Goal: Task Accomplishment & Management: Manage account settings

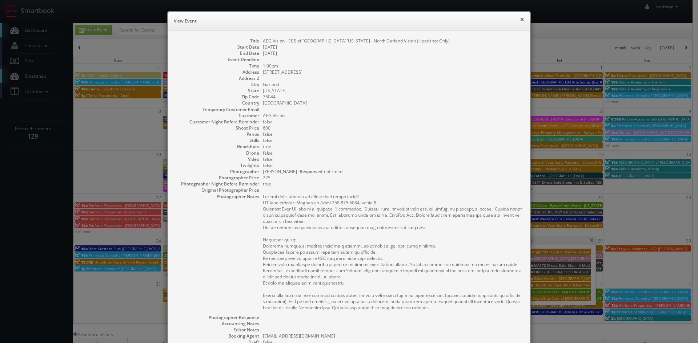
click at [520, 20] on button "×" at bounding box center [522, 19] width 4 height 5
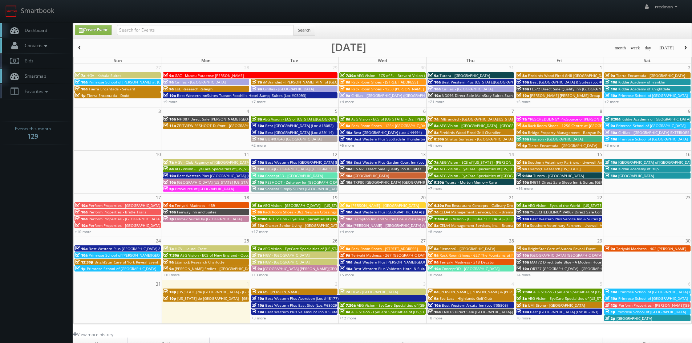
click at [48, 46] on icon at bounding box center [46, 46] width 7 height 5
click at [49, 77] on link "Add Photographer" at bounding box center [36, 79] width 73 height 11
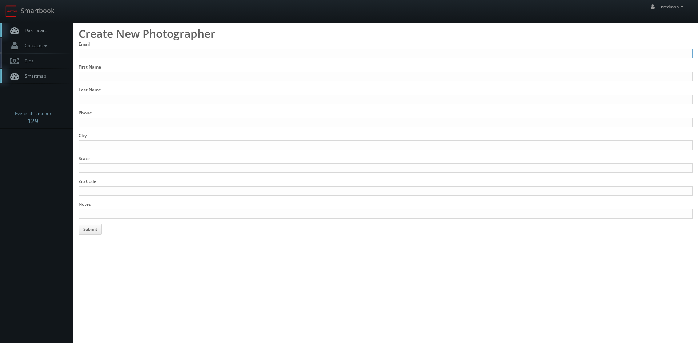
click at [120, 53] on input "Email" at bounding box center [385, 53] width 614 height 9
click at [44, 47] on icon at bounding box center [46, 46] width 7 height 5
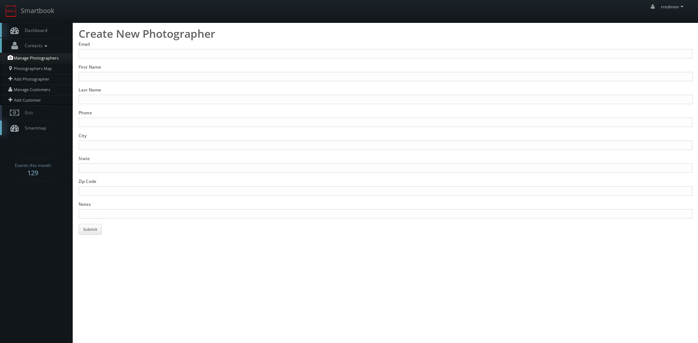
click at [44, 59] on link "Manage Photographers" at bounding box center [36, 58] width 73 height 10
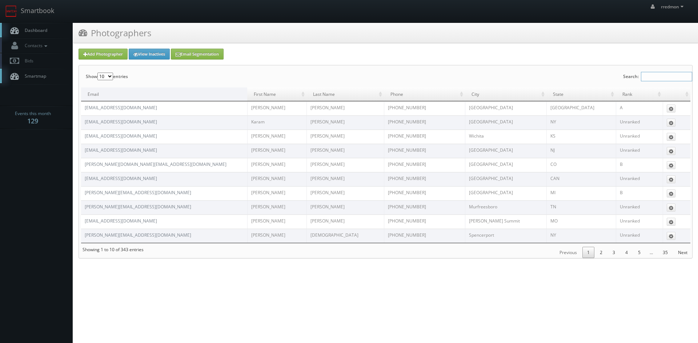
click at [669, 73] on input "Search:" at bounding box center [666, 76] width 51 height 9
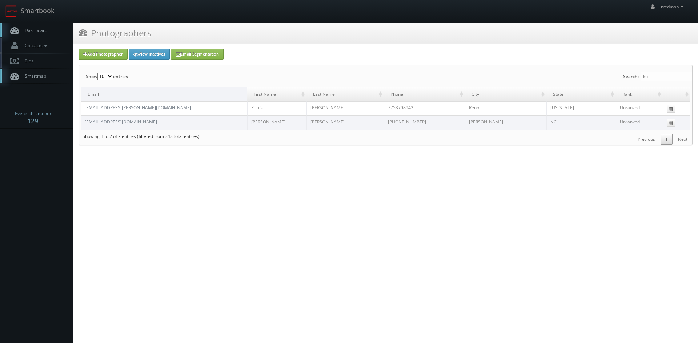
type input "k"
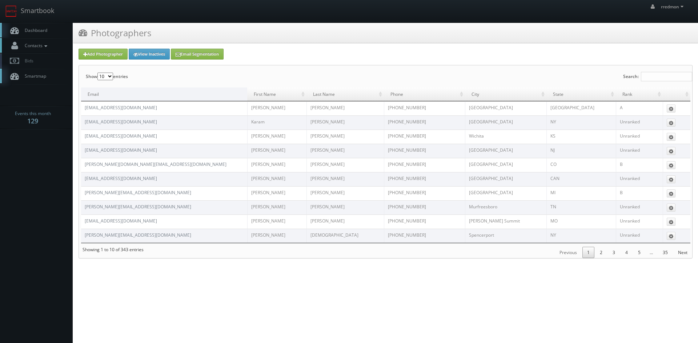
click at [46, 45] on icon at bounding box center [46, 46] width 7 height 5
click at [47, 77] on link "Add Photographer" at bounding box center [36, 79] width 73 height 11
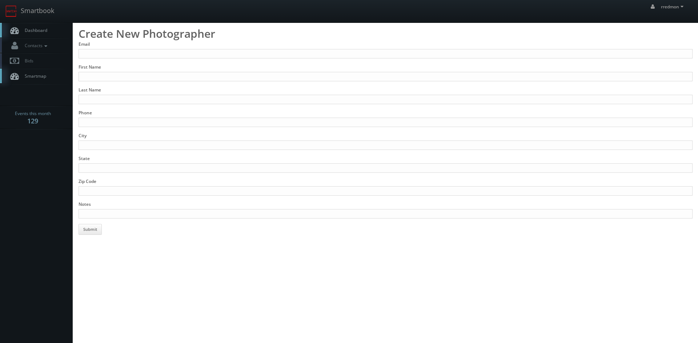
click at [141, 49] on div "Email" at bounding box center [385, 49] width 614 height 17
click at [141, 52] on input "Email" at bounding box center [385, 53] width 614 height 9
paste input "[PERSON_NAME][EMAIL_ADDRESS][DOMAIN_NAME]"
type input "matt@koolvisionmedia.com"
click at [105, 76] on input "First Name" at bounding box center [385, 76] width 614 height 9
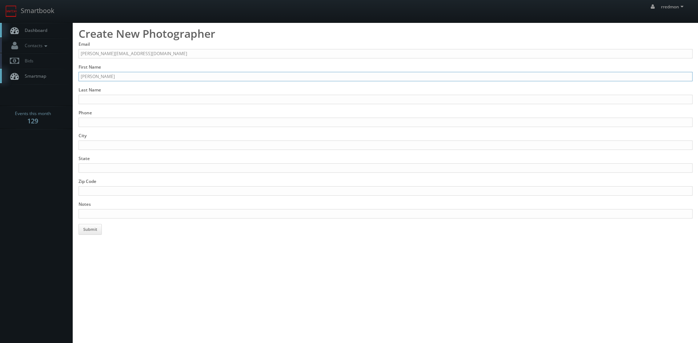
type input "Matthew"
click at [110, 97] on input "Last Name" at bounding box center [385, 99] width 614 height 9
type input "Kulak"
click at [112, 120] on input "Phone" at bounding box center [385, 122] width 614 height 9
click at [141, 123] on input "Phone" at bounding box center [385, 122] width 614 height 9
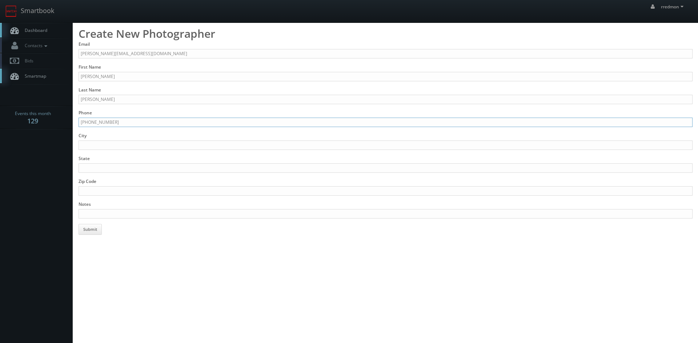
type input "931-346-8288"
click at [107, 144] on input "City" at bounding box center [385, 145] width 614 height 9
type input "Clarksville"
click at [114, 165] on input "State" at bounding box center [385, 167] width 614 height 9
type input "TN"
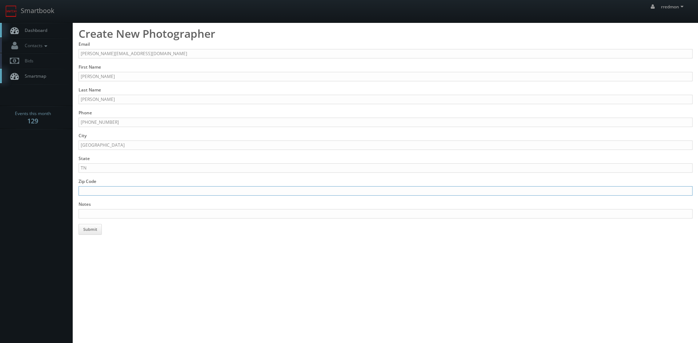
click at [123, 189] on input "Zip Code" at bounding box center [385, 190] width 614 height 9
type input "37043"
click at [132, 213] on input "Notes" at bounding box center [385, 213] width 614 height 9
paste input "https://koolvisionmedia.com/"
type input "Stills, added 9/1/25, https://koolvisionmedia.com/"
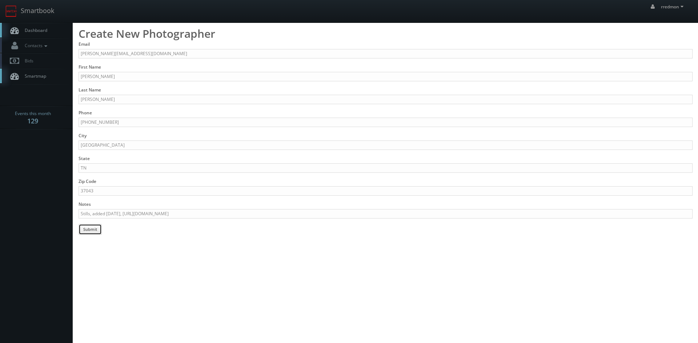
click at [89, 233] on button "Submit" at bounding box center [89, 229] width 23 height 11
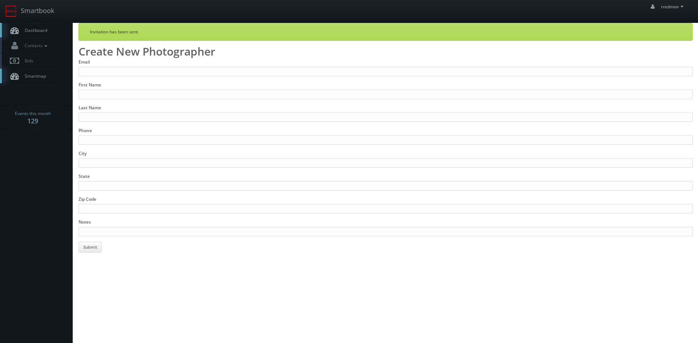
click at [51, 35] on link "Dashboard" at bounding box center [36, 30] width 73 height 15
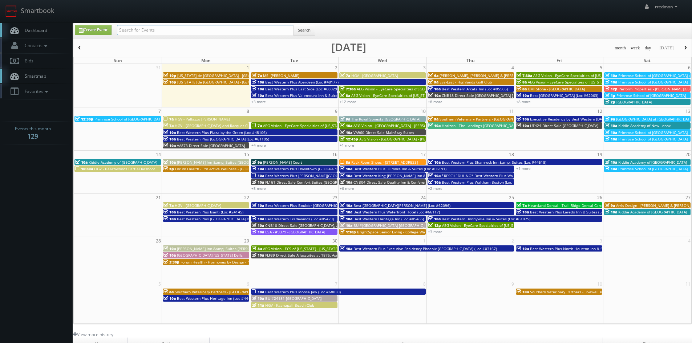
click at [255, 32] on input "text" at bounding box center [205, 30] width 177 height 10
type input "[PERSON_NAME]"
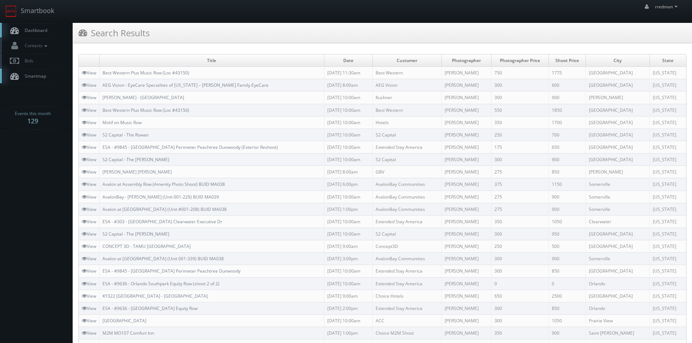
click at [37, 28] on span "Dashboard" at bounding box center [34, 30] width 26 height 6
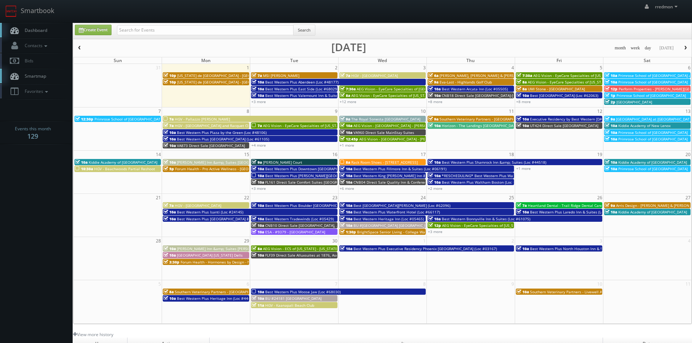
click at [82, 45] on button "button" at bounding box center [79, 48] width 12 height 9
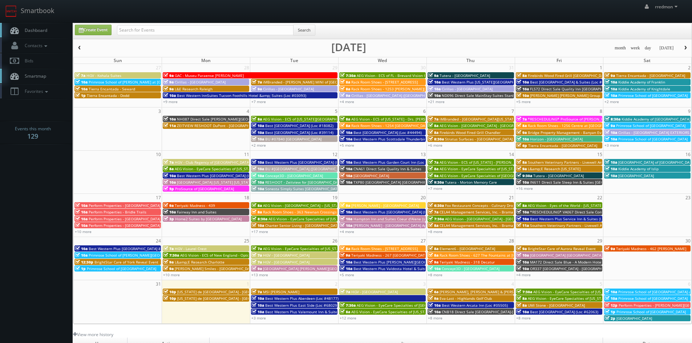
click at [551, 248] on span "BrightStar Care of Aurora Reveal Event" at bounding box center [562, 248] width 68 height 5
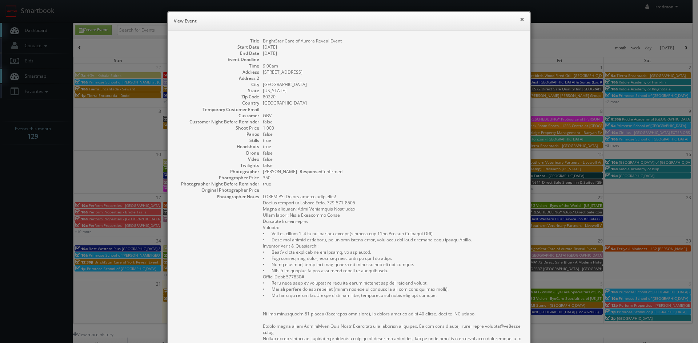
click at [520, 19] on button "×" at bounding box center [522, 19] width 4 height 5
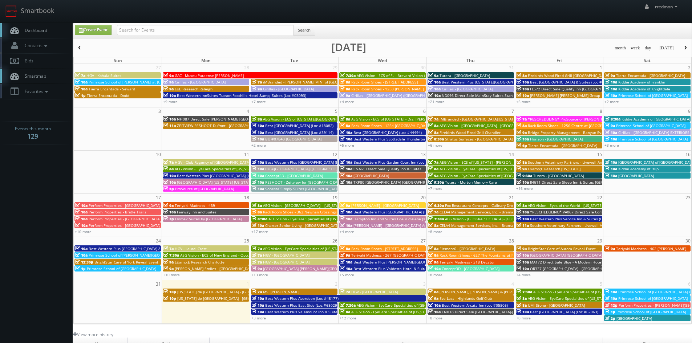
click at [686, 49] on span "button" at bounding box center [685, 48] width 5 height 4
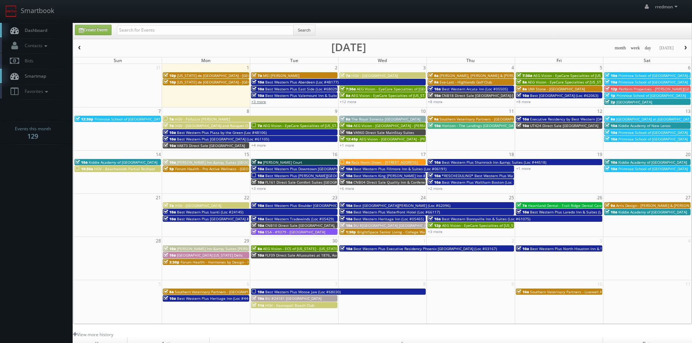
click at [264, 102] on link "+3 more" at bounding box center [258, 101] width 15 height 5
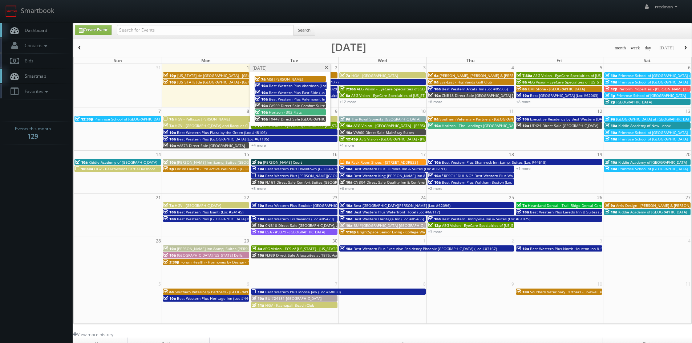
click at [295, 84] on span "Best Western Plus Aberdeen (Loc #48177)" at bounding box center [305, 85] width 73 height 5
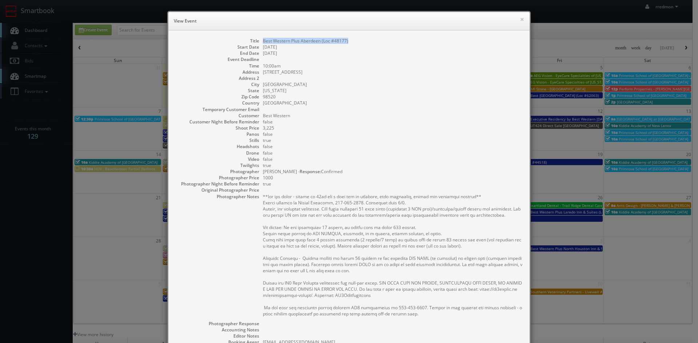
drag, startPoint x: 348, startPoint y: 41, endPoint x: 259, endPoint y: 37, distance: 89.4
click at [259, 37] on div "Title Best Western Plus [GEOGRAPHIC_DATA] (Loc #48177) Start Date [DATE] End Da…" at bounding box center [348, 233] width 361 height 404
copy dd "Best Western Plus Aberdeen (Loc #48177)"
click at [520, 20] on button "×" at bounding box center [522, 19] width 4 height 5
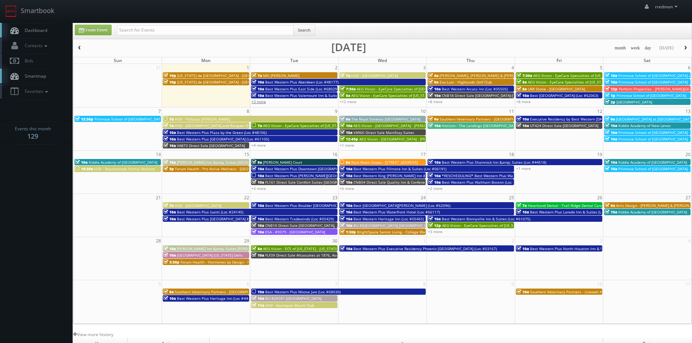
click at [263, 102] on link "+3 more" at bounding box center [258, 101] width 15 height 5
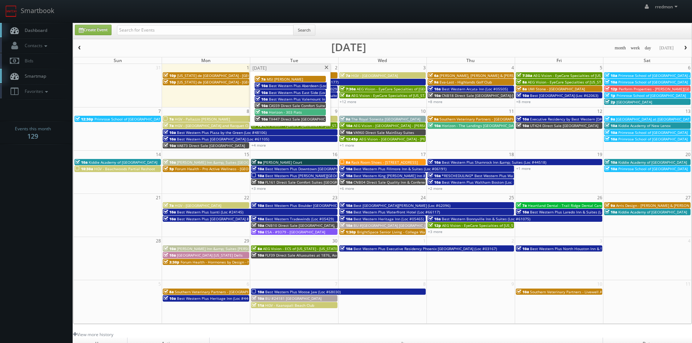
click at [285, 103] on div "10a CA559 Direct Sale Comfort Suites [GEOGRAPHIC_DATA]" at bounding box center [290, 105] width 70 height 5
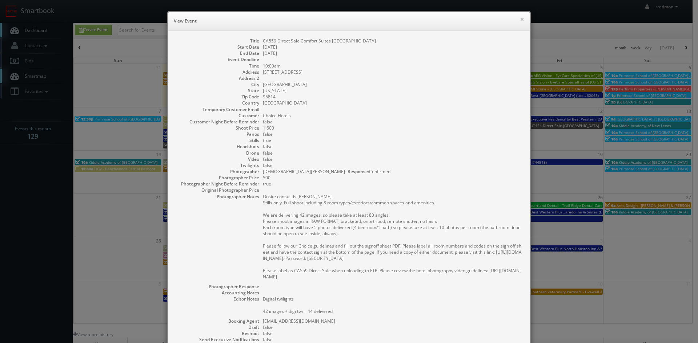
drag, startPoint x: 382, startPoint y: 43, endPoint x: 260, endPoint y: 40, distance: 121.7
click at [263, 40] on dd "CA559 Direct Sale Comfort Suites [GEOGRAPHIC_DATA]" at bounding box center [392, 41] width 259 height 6
copy dd "CA559 Direct Sale Comfort Suites [GEOGRAPHIC_DATA]"
click at [520, 20] on button "×" at bounding box center [522, 19] width 4 height 5
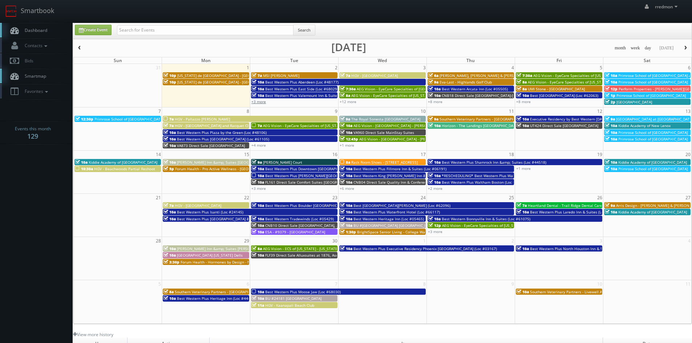
click at [262, 103] on link "+3 more" at bounding box center [258, 101] width 15 height 5
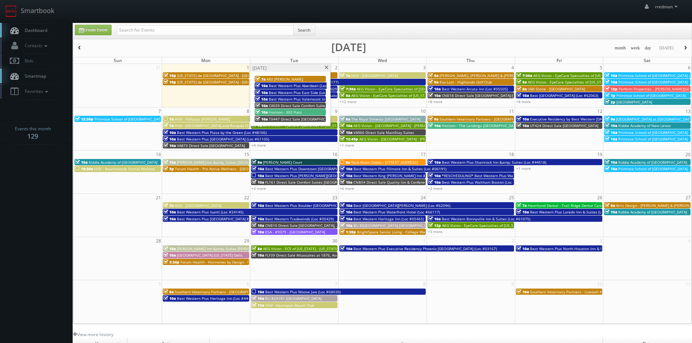
click at [286, 118] on span "TX447 Direct Sale [GEOGRAPHIC_DATA] Near [GEOGRAPHIC_DATA]" at bounding box center [326, 119] width 114 height 5
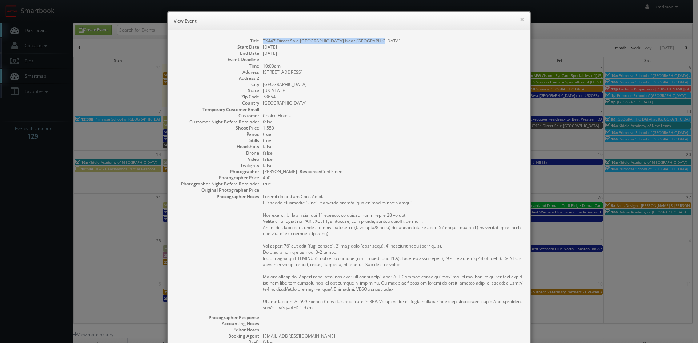
drag, startPoint x: 367, startPoint y: 41, endPoint x: 260, endPoint y: 40, distance: 107.2
click at [263, 40] on dd "TX447 Direct Sale [GEOGRAPHIC_DATA] Near [GEOGRAPHIC_DATA]" at bounding box center [392, 41] width 259 height 6
copy dd "TX447 Direct Sale [GEOGRAPHIC_DATA] Near [GEOGRAPHIC_DATA]"
click at [520, 18] on button "×" at bounding box center [522, 19] width 4 height 5
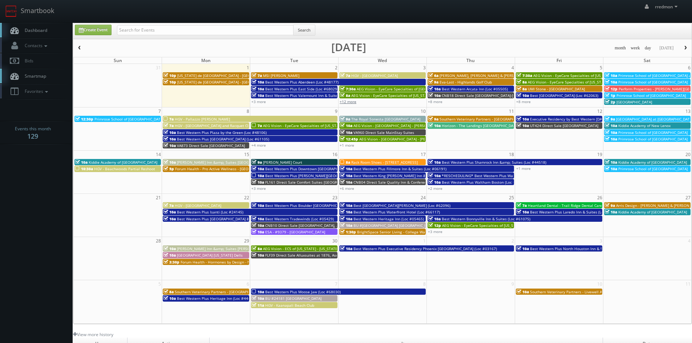
click at [347, 102] on link "+12 more" at bounding box center [348, 101] width 17 height 5
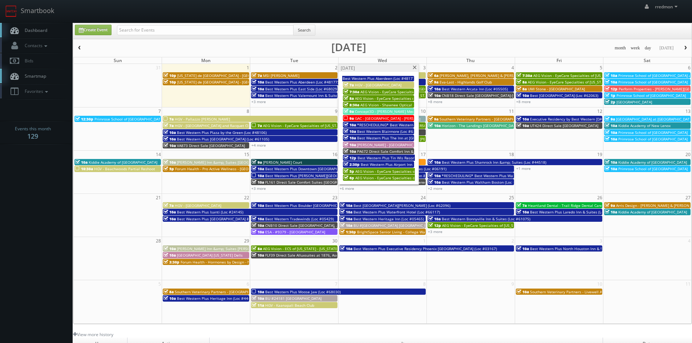
click at [379, 93] on span "AEG Vision - EyeCare Specialties of [GEOGRAPHIC_DATA][US_STATE] - [GEOGRAPHIC_D…" at bounding box center [437, 91] width 155 height 5
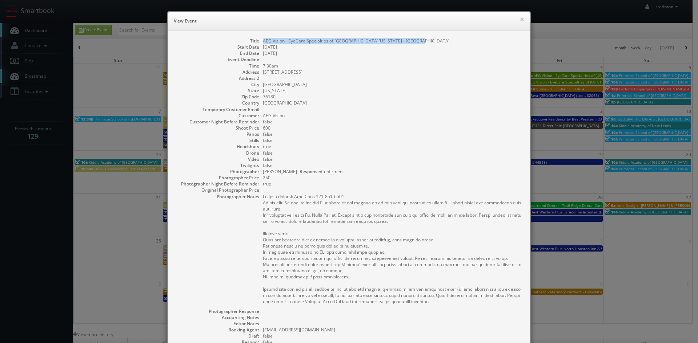
drag, startPoint x: 409, startPoint y: 39, endPoint x: 260, endPoint y: 43, distance: 148.6
click at [263, 43] on dd "AEG Vision - EyeCare Specialties of [GEOGRAPHIC_DATA][US_STATE] - [GEOGRAPHIC_D…" at bounding box center [392, 41] width 259 height 6
copy dd "AEG Vision - EyeCare Specialties of [GEOGRAPHIC_DATA][US_STATE] - [GEOGRAPHIC_D…"
click at [520, 21] on button "×" at bounding box center [522, 19] width 4 height 5
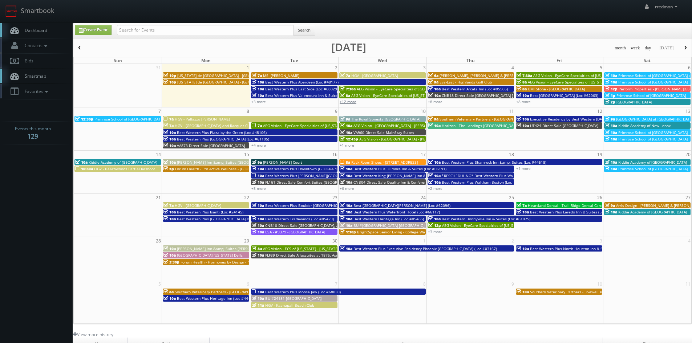
click at [349, 103] on link "+12 more" at bounding box center [348, 101] width 17 height 5
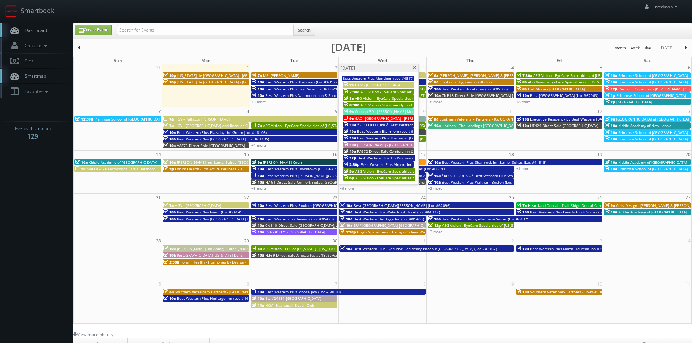
click at [388, 118] on span "GAC - [GEOGRAPHIC_DATA] - [PERSON_NAME]" at bounding box center [394, 118] width 78 height 5
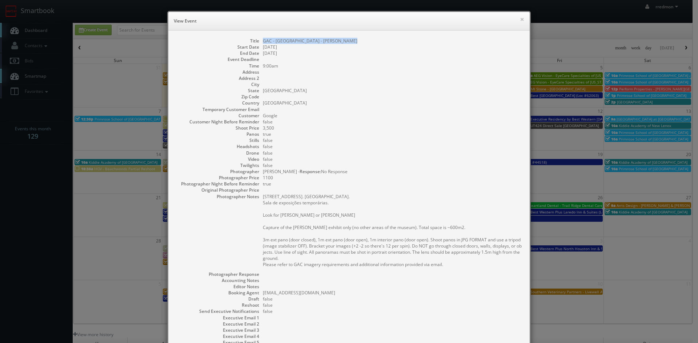
drag, startPoint x: 338, startPoint y: 41, endPoint x: 260, endPoint y: 43, distance: 77.8
click at [263, 43] on dd "GAC - [GEOGRAPHIC_DATA] - [PERSON_NAME]" at bounding box center [392, 41] width 259 height 6
copy dd "GAC - [GEOGRAPHIC_DATA] - [PERSON_NAME]"
click at [520, 19] on button "×" at bounding box center [522, 19] width 4 height 5
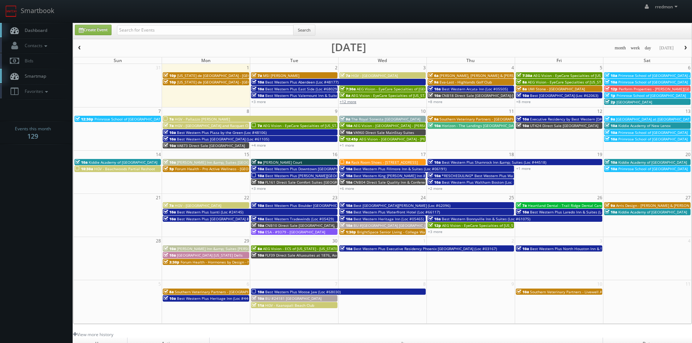
click at [349, 102] on link "+12 more" at bounding box center [348, 101] width 17 height 5
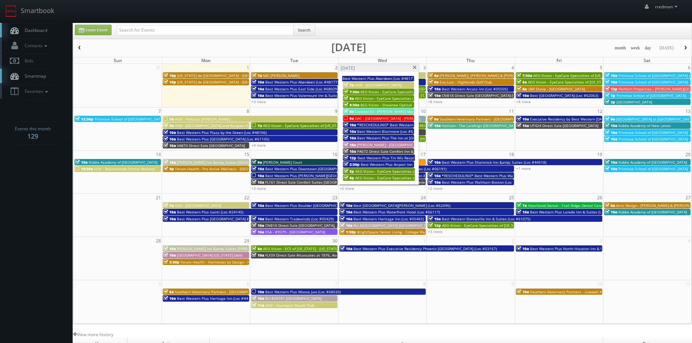
click at [388, 125] on span "*RESCHEDULING* Best Western Plus Red Deer Inn &amp; Suites (Loc #61062)" at bounding box center [425, 124] width 136 height 5
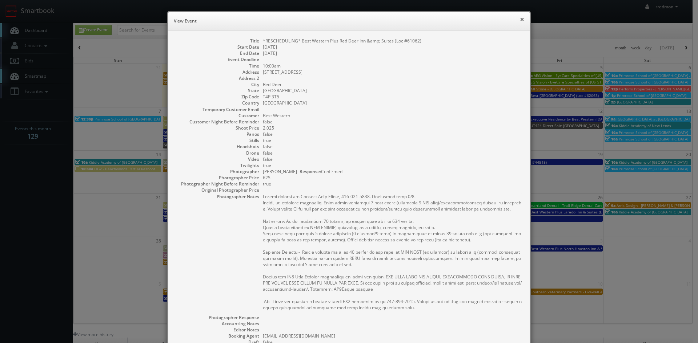
click at [520, 19] on button "×" at bounding box center [522, 19] width 4 height 5
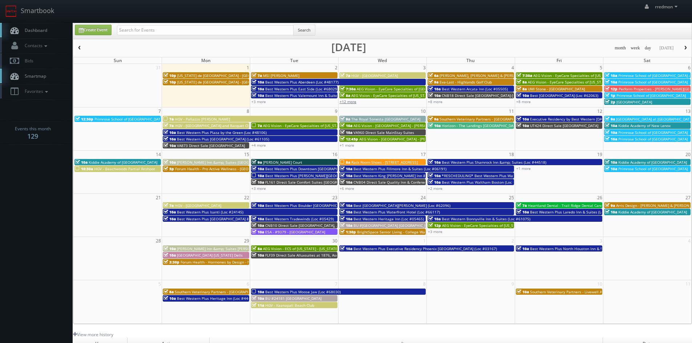
click at [355, 103] on link "+12 more" at bounding box center [348, 101] width 17 height 5
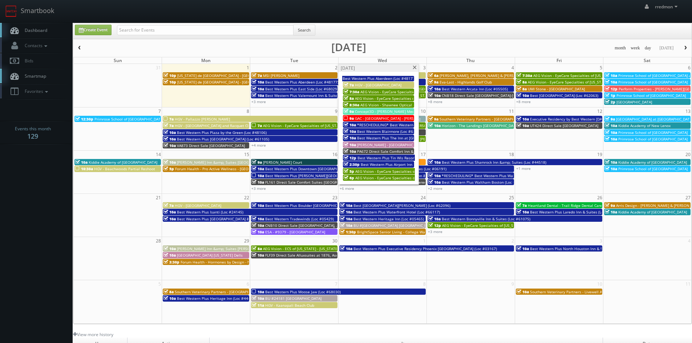
click at [384, 151] on span "PA672 Direct Sale Comfort Inn & Suites Pottstown Eastern" at bounding box center [408, 151] width 102 height 5
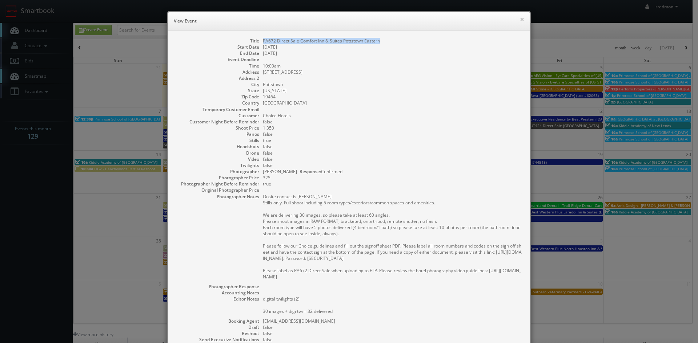
drag, startPoint x: 379, startPoint y: 42, endPoint x: 259, endPoint y: 43, distance: 120.6
click at [259, 43] on dl "Title PA672 Direct Sale Comfort Inn & Suites Pottstown Eastern Start Date [DATE…" at bounding box center [348, 218] width 347 height 361
copy dd "PA672 Direct Sale Comfort Inn & Suites Pottstown Eastern"
click at [520, 20] on button "×" at bounding box center [522, 19] width 4 height 5
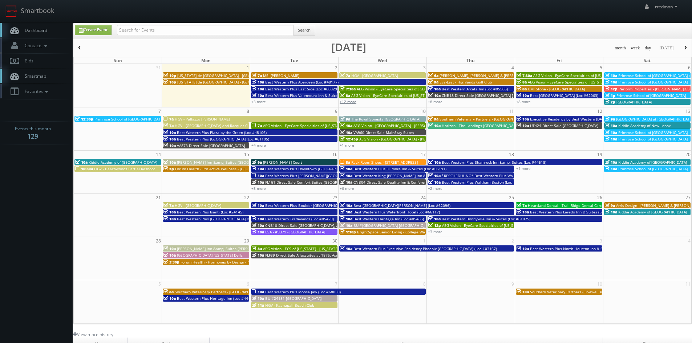
click at [352, 101] on link "+12 more" at bounding box center [348, 101] width 17 height 5
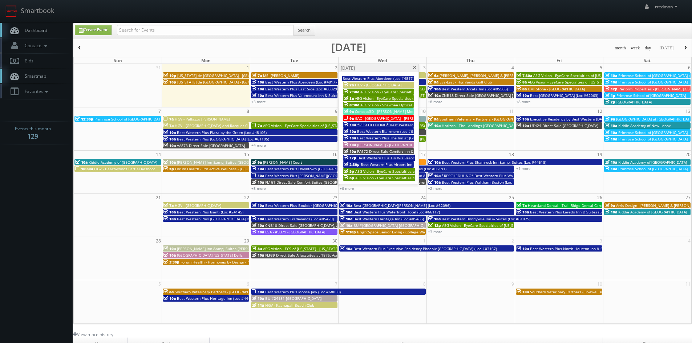
click at [397, 157] on span "Best Western Plus Tin Wis Resort (Loc #62079)" at bounding box center [398, 157] width 82 height 5
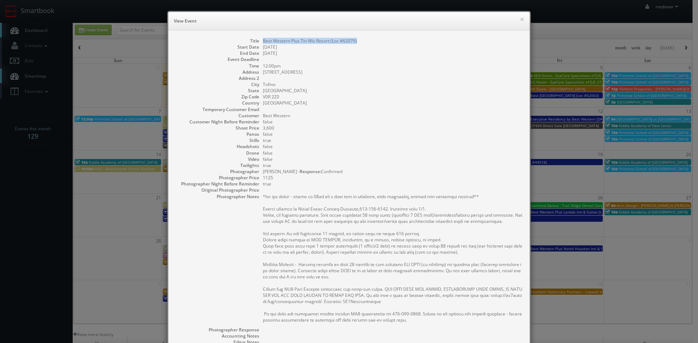
drag, startPoint x: 359, startPoint y: 41, endPoint x: 259, endPoint y: 41, distance: 100.6
click at [259, 41] on dl "Title Best Western Plus Tin Wis Resort (Loc #62079) Start Date [DATE] End Date …" at bounding box center [348, 232] width 347 height 389
copy dd "Best Western Plus Tin Wis Resort (Loc #62079)"
click at [520, 20] on button "×" at bounding box center [522, 19] width 4 height 5
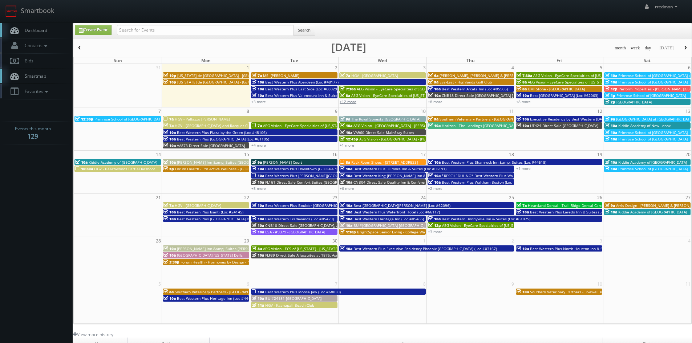
click at [352, 101] on link "+12 more" at bounding box center [348, 101] width 17 height 5
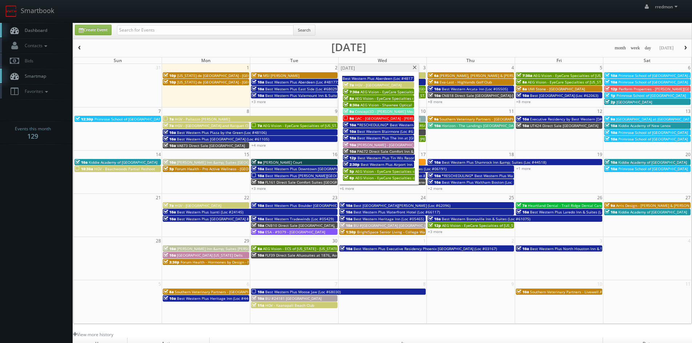
click at [381, 164] on span "Best Western Plus Airport Inn & Suites (Loc #45086)" at bounding box center [406, 164] width 91 height 5
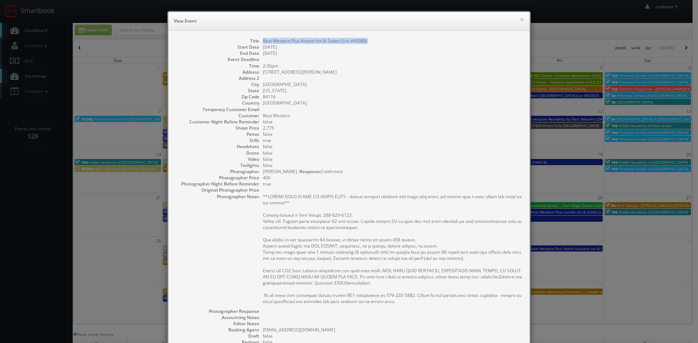
drag, startPoint x: 369, startPoint y: 42, endPoint x: 261, endPoint y: 42, distance: 108.3
click at [263, 42] on dd "Best Western Plus Airport Inn & Suites (Loc #45086)" at bounding box center [392, 41] width 259 height 6
copy dd "Best Western Plus Airport Inn & Suites (Loc #45086)"
click at [520, 21] on button "×" at bounding box center [522, 19] width 4 height 5
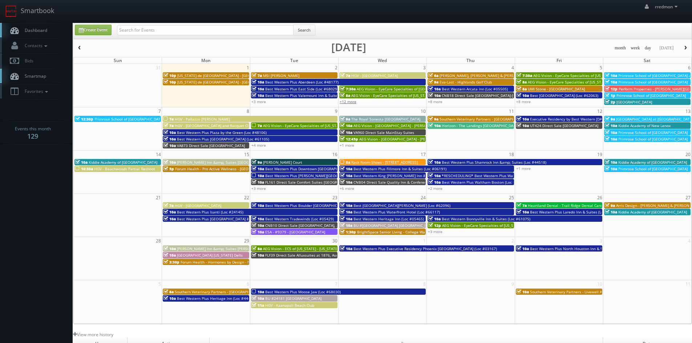
click at [351, 101] on link "+12 more" at bounding box center [348, 101] width 17 height 5
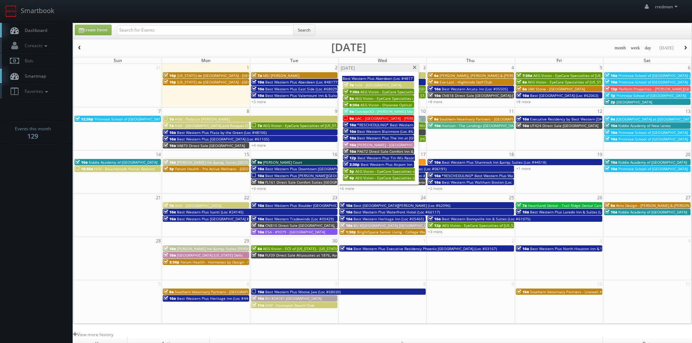
click at [395, 171] on span "AEG Vision - EyeCare Specialties of [US_STATE] – [GEOGRAPHIC_DATA]" at bounding box center [415, 171] width 121 height 5
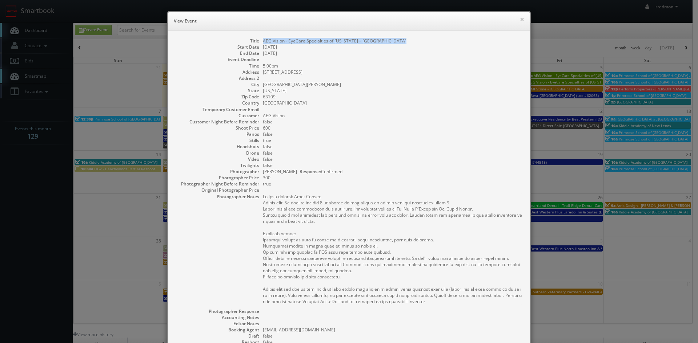
drag, startPoint x: 404, startPoint y: 43, endPoint x: 261, endPoint y: 41, distance: 143.5
click at [263, 41] on dd "AEG Vision - EyeCare Specialties of [US_STATE] – [GEOGRAPHIC_DATA]" at bounding box center [392, 41] width 259 height 6
copy dd "AEG Vision - EyeCare Specialties of [US_STATE] – [GEOGRAPHIC_DATA]"
click at [520, 20] on button "×" at bounding box center [522, 19] width 4 height 5
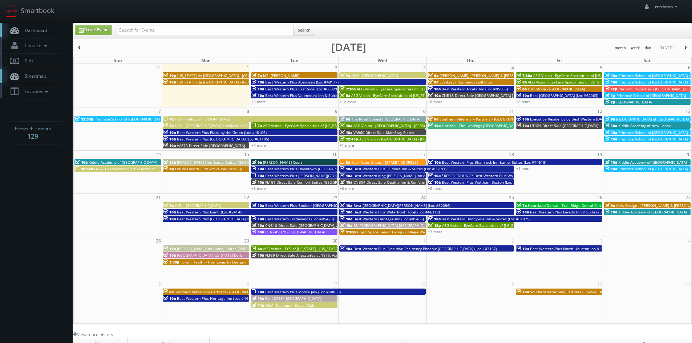
click at [349, 145] on link "+1 more" at bounding box center [347, 145] width 15 height 5
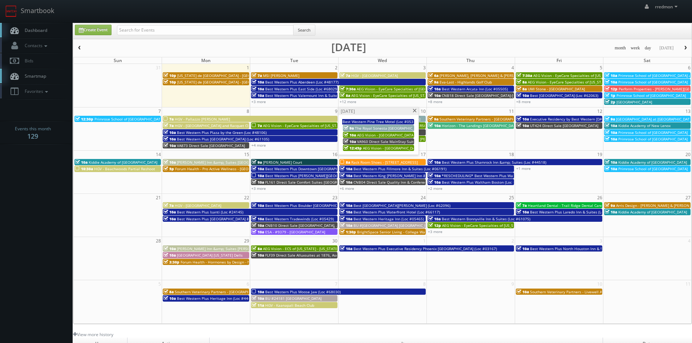
click at [415, 112] on span at bounding box center [414, 111] width 5 height 4
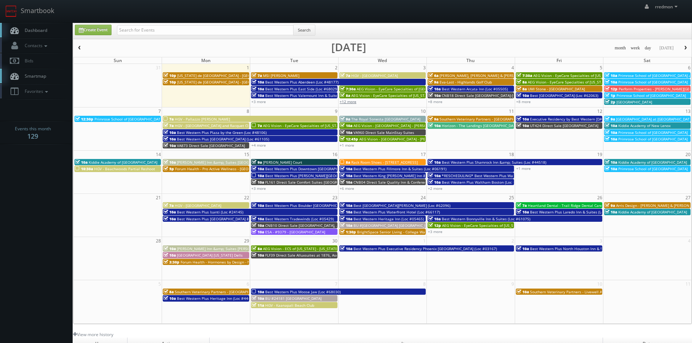
click at [349, 102] on link "+12 more" at bounding box center [348, 101] width 17 height 5
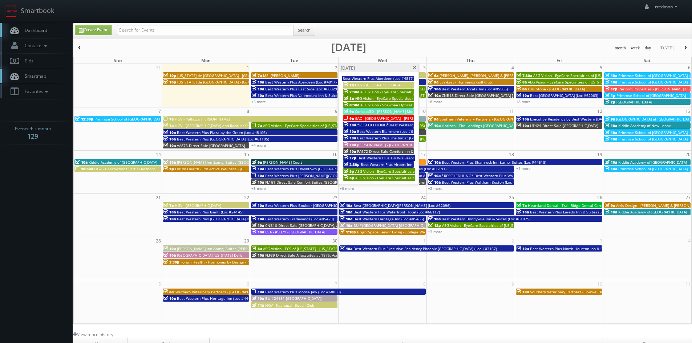
click at [402, 179] on span "AEG Vision - EyeCare Specialties of [US_STATE] – [PERSON_NAME] Vision Care" at bounding box center [422, 177] width 134 height 5
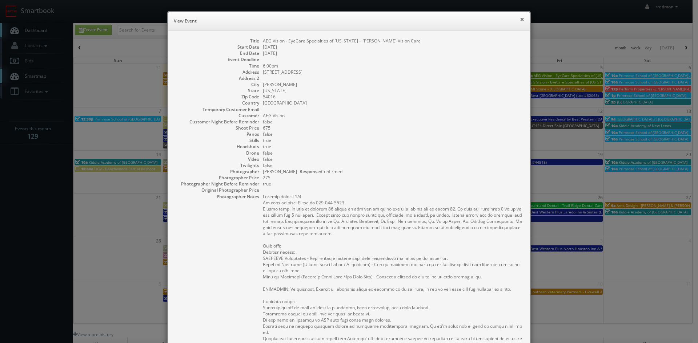
click at [521, 19] on button "×" at bounding box center [522, 19] width 4 height 5
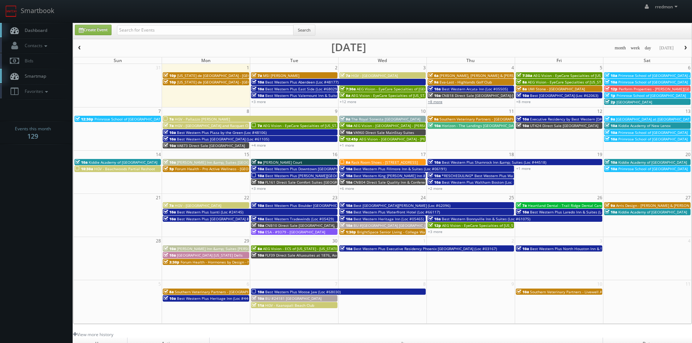
click at [436, 103] on link "+8 more" at bounding box center [435, 101] width 15 height 5
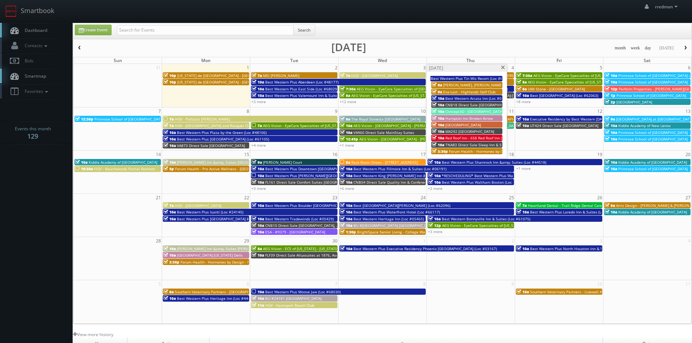
click at [468, 89] on span "Eva-Last - Highlands Golf Club" at bounding box center [469, 91] width 52 height 5
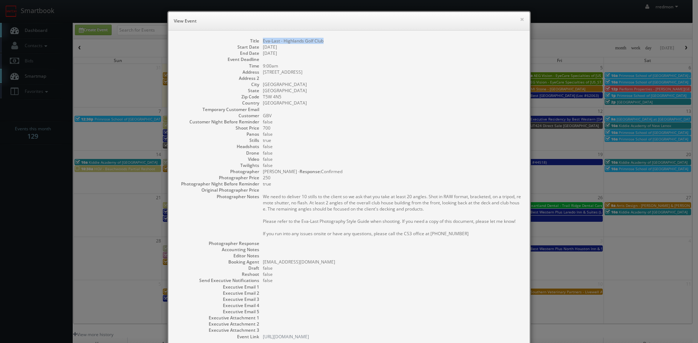
drag, startPoint x: 326, startPoint y: 43, endPoint x: 257, endPoint y: 43, distance: 68.7
click at [257, 43] on dl "Title [PERSON_NAME]-Last - Highlands Golf Club Start Date [DATE] End Date [DATE…" at bounding box center [348, 189] width 347 height 302
copy dd "Eva-Last - Highlands Golf Club"
click at [520, 20] on button "×" at bounding box center [522, 19] width 4 height 5
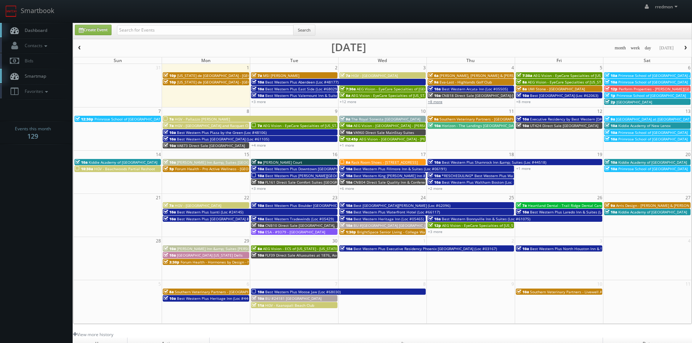
click at [437, 104] on link "+8 more" at bounding box center [435, 101] width 15 height 5
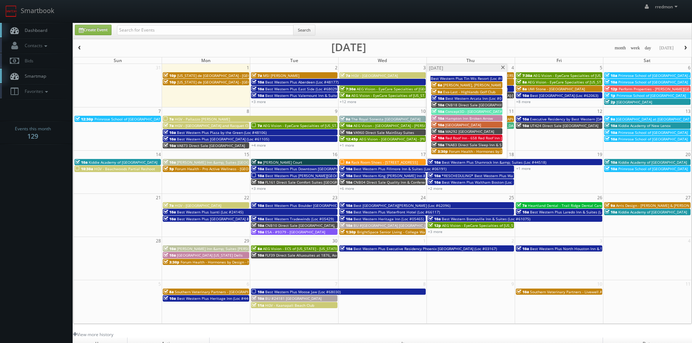
click at [487, 118] on span "Hampton Inn Broken Arrow" at bounding box center [469, 118] width 48 height 5
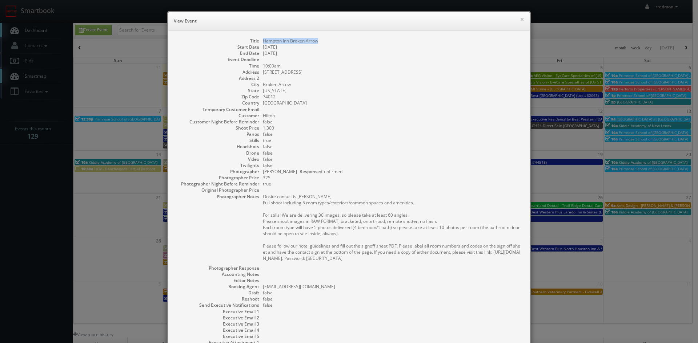
drag, startPoint x: 318, startPoint y: 41, endPoint x: 260, endPoint y: 40, distance: 58.1
click at [263, 40] on dd "Hampton Inn Broken Arrow" at bounding box center [392, 41] width 259 height 6
click at [520, 19] on button "×" at bounding box center [522, 19] width 4 height 5
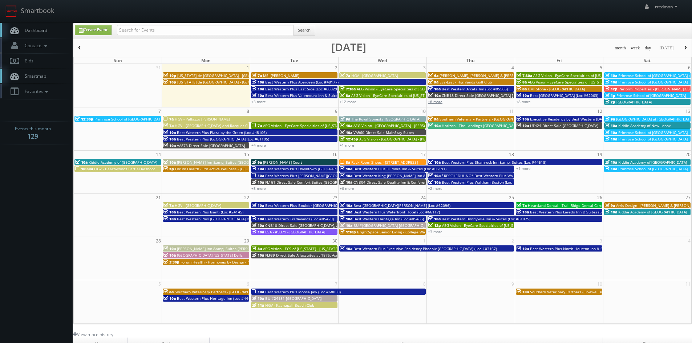
click at [436, 100] on link "+8 more" at bounding box center [435, 101] width 15 height 5
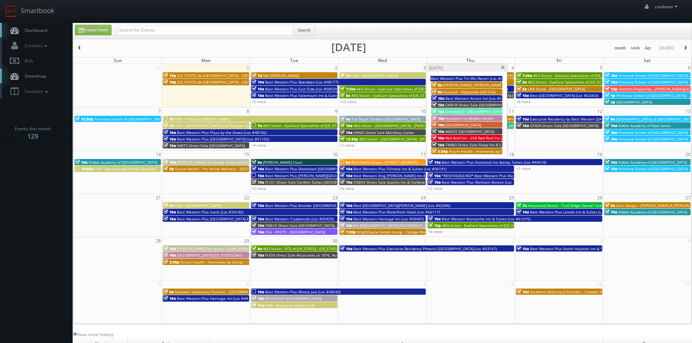
click at [458, 145] on span "TNA83 Direct Sale Sleep Inn & Suites" at bounding box center [477, 144] width 65 height 5
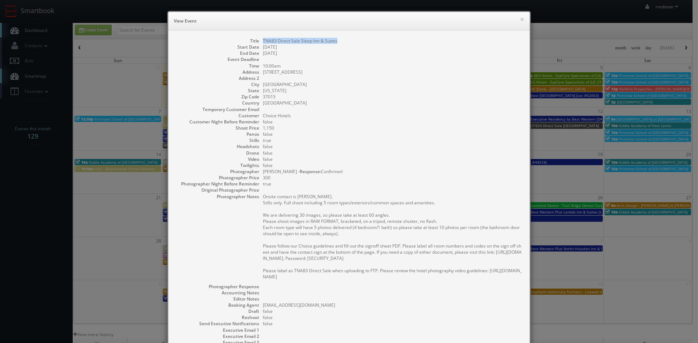
drag, startPoint x: 339, startPoint y: 41, endPoint x: 260, endPoint y: 41, distance: 78.1
click at [263, 41] on dd "TNA83 Direct Sale Sleep Inn & Suites" at bounding box center [392, 41] width 259 height 6
click at [520, 20] on button "×" at bounding box center [522, 19] width 4 height 5
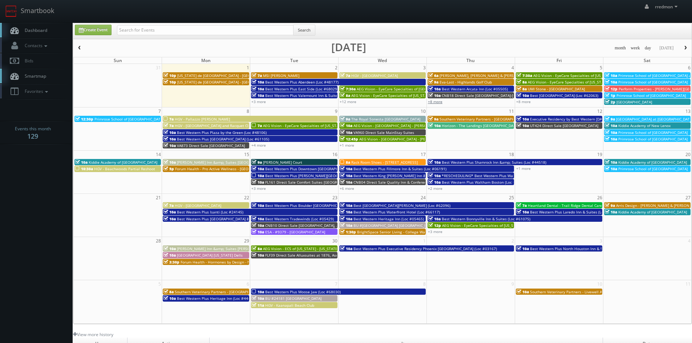
click at [441, 101] on link "+8 more" at bounding box center [435, 101] width 15 height 5
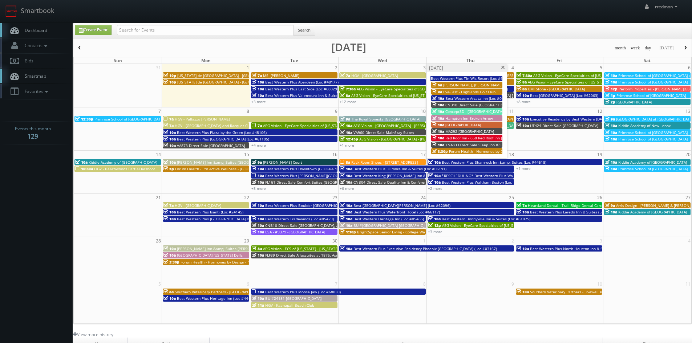
click at [482, 152] on span "Forum Health - Hormones by Design -[PERSON_NAME]" at bounding box center [496, 151] width 94 height 5
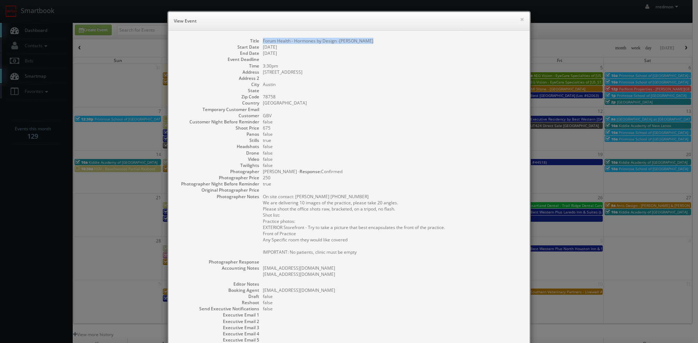
drag, startPoint x: 364, startPoint y: 41, endPoint x: 260, endPoint y: 41, distance: 104.3
click at [263, 41] on dd "Forum Health - Hormones by Design -[PERSON_NAME]" at bounding box center [392, 41] width 259 height 6
click at [520, 21] on button "×" at bounding box center [522, 19] width 4 height 5
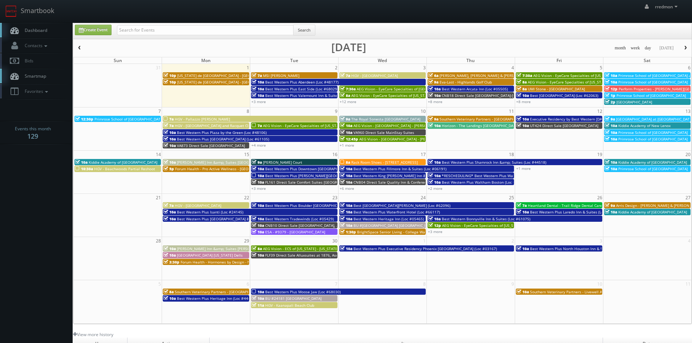
click at [559, 82] on span "AEG Vision - EyeCare Specialties of [US_STATE] - Carolina Family Vision" at bounding box center [589, 82] width 123 height 5
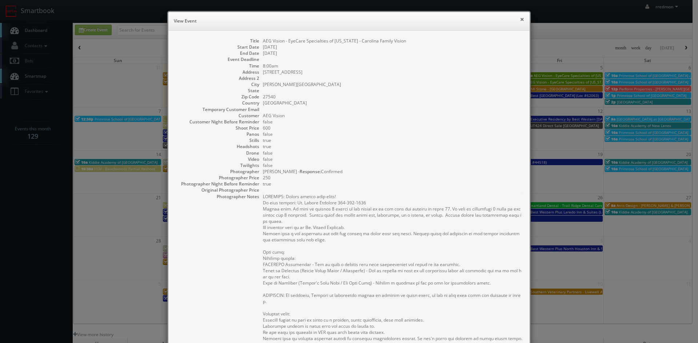
click at [520, 20] on button "×" at bounding box center [522, 19] width 4 height 5
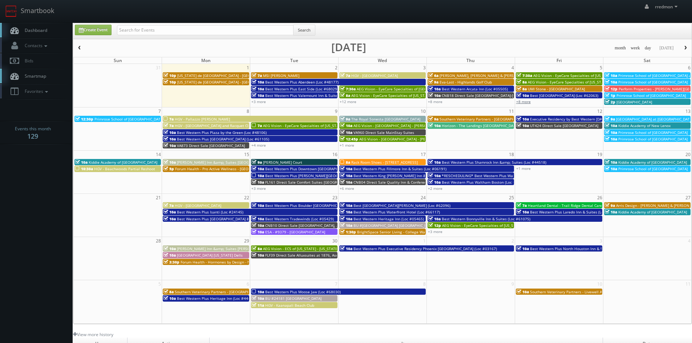
click at [525, 102] on link "+8 more" at bounding box center [523, 101] width 15 height 5
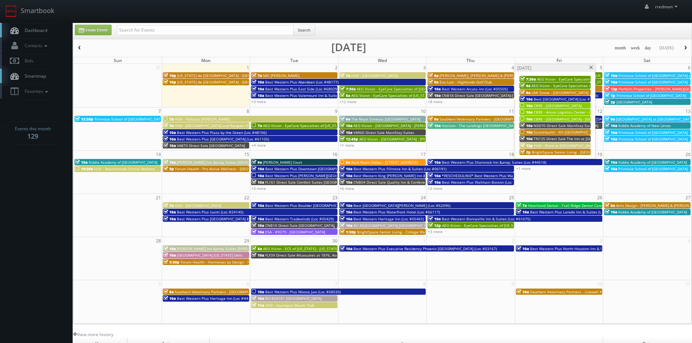
click at [562, 104] on span "CBRE - [GEOGRAPHIC_DATA]" at bounding box center [558, 105] width 48 height 5
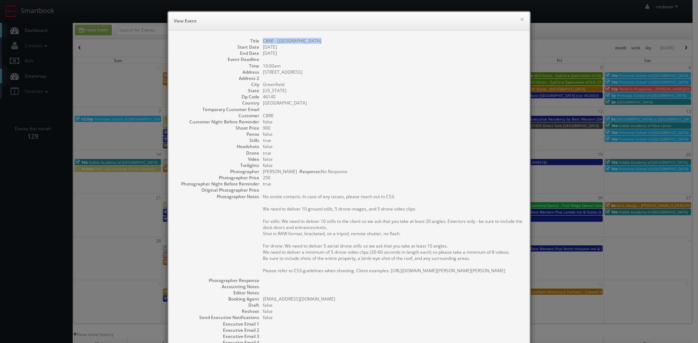
drag, startPoint x: 313, startPoint y: 43, endPoint x: 260, endPoint y: 39, distance: 53.2
click at [263, 39] on dd "CBRE - [GEOGRAPHIC_DATA]" at bounding box center [392, 41] width 259 height 6
click at [520, 20] on button "×" at bounding box center [522, 19] width 4 height 5
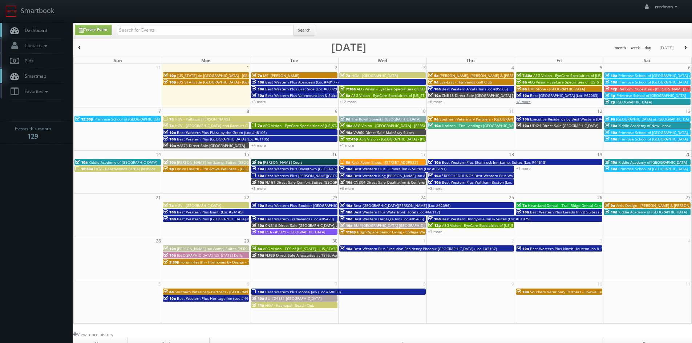
click at [528, 101] on link "+8 more" at bounding box center [523, 101] width 15 height 5
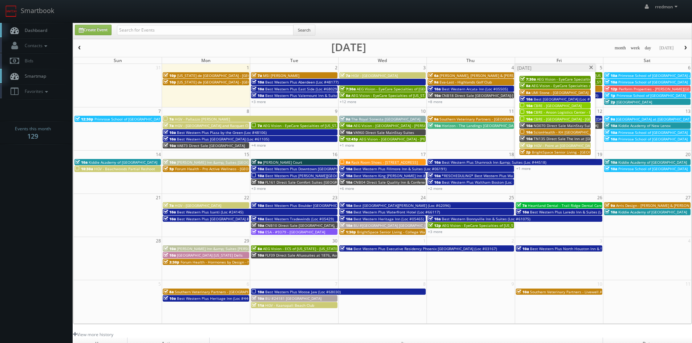
click at [567, 112] on span "CBRE - Anson Logistics Center - Bldg 8A" at bounding box center [568, 112] width 69 height 5
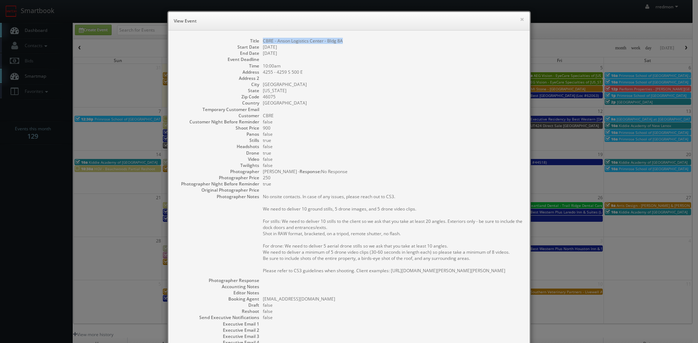
drag, startPoint x: 346, startPoint y: 41, endPoint x: 255, endPoint y: 42, distance: 90.8
click at [255, 42] on dl "Title CBRE - Anson Logistics Center - [GEOGRAPHIC_DATA] 8A Start Date [DATE] En…" at bounding box center [348, 207] width 347 height 339
click at [520, 20] on button "×" at bounding box center [522, 19] width 4 height 5
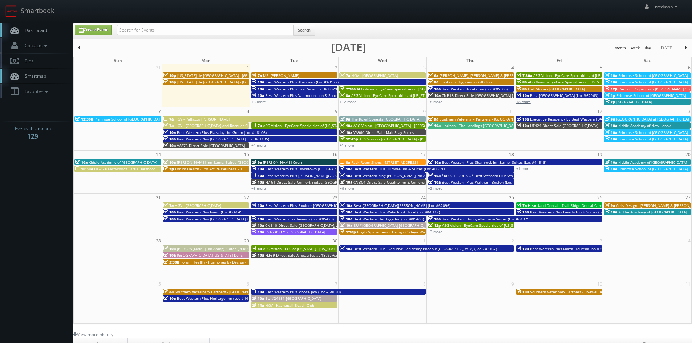
click at [526, 101] on link "+8 more" at bounding box center [523, 101] width 15 height 5
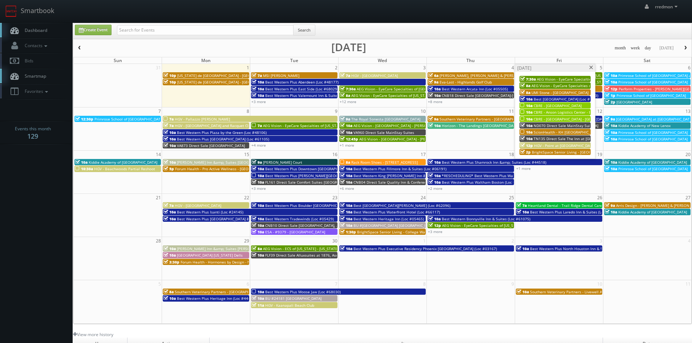
drag, startPoint x: 544, startPoint y: 118, endPoint x: 540, endPoint y: 120, distance: 3.7
click at [540, 120] on span "CBRE - [GEOGRAPHIC_DATA] - [GEOGRAPHIC_DATA] 2" at bounding box center [579, 119] width 90 height 5
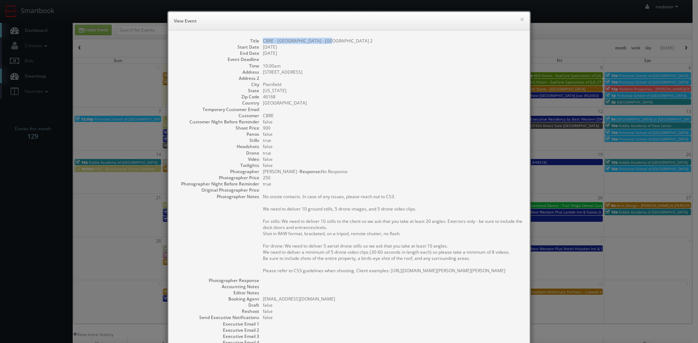
drag, startPoint x: 328, startPoint y: 40, endPoint x: 261, endPoint y: 43, distance: 67.7
click at [263, 43] on dd "CBRE - [GEOGRAPHIC_DATA] - [GEOGRAPHIC_DATA] 2" at bounding box center [392, 41] width 259 height 6
click at [520, 20] on button "×" at bounding box center [522, 19] width 4 height 5
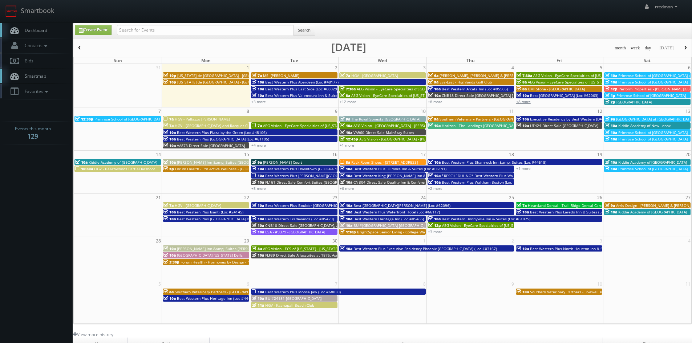
click at [524, 102] on link "+8 more" at bounding box center [523, 101] width 15 height 5
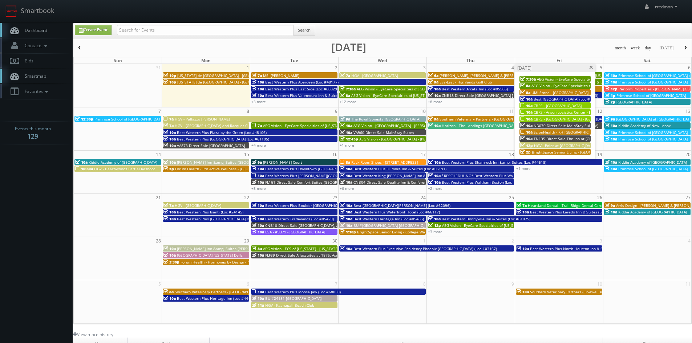
click at [559, 132] on span "ScionHealth - KH [GEOGRAPHIC_DATA][US_STATE]" at bounding box center [577, 132] width 86 height 5
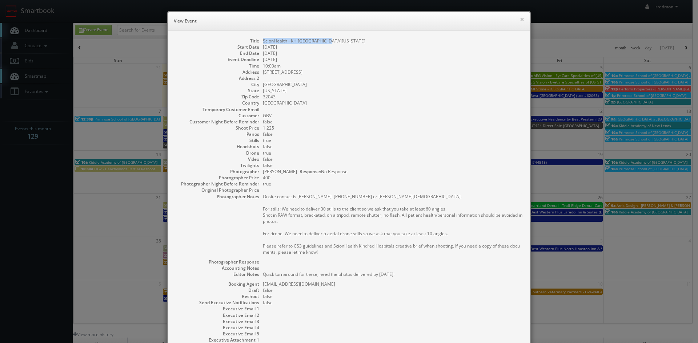
drag, startPoint x: 327, startPoint y: 42, endPoint x: 259, endPoint y: 43, distance: 68.0
click at [259, 43] on dl "Title ScionHealth - [GEOGRAPHIC_DATA][US_STATE] Start Date [DATE] End Date [DAT…" at bounding box center [348, 200] width 347 height 324
click at [520, 21] on button "×" at bounding box center [522, 19] width 4 height 5
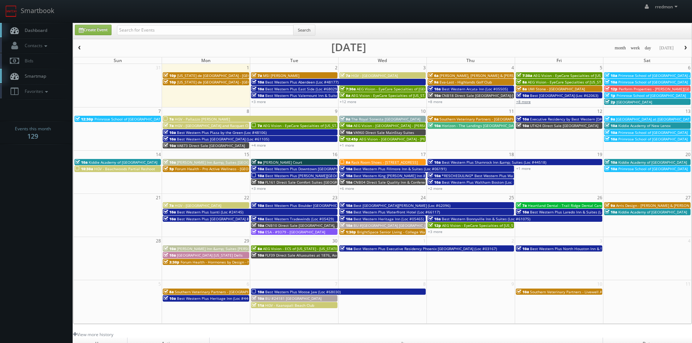
click at [528, 100] on link "+8 more" at bounding box center [523, 101] width 15 height 5
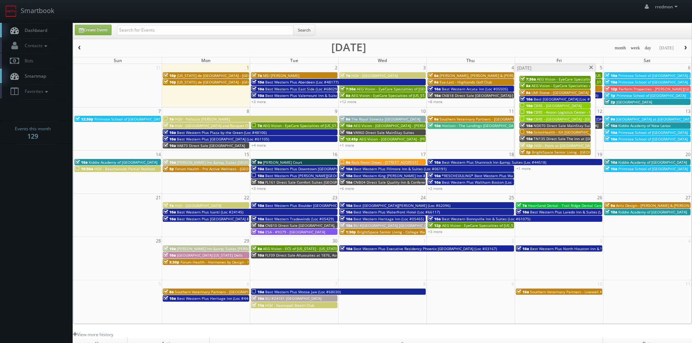
click at [558, 144] on span "HGV - Point at [GEOGRAPHIC_DATA]" at bounding box center [564, 145] width 61 height 5
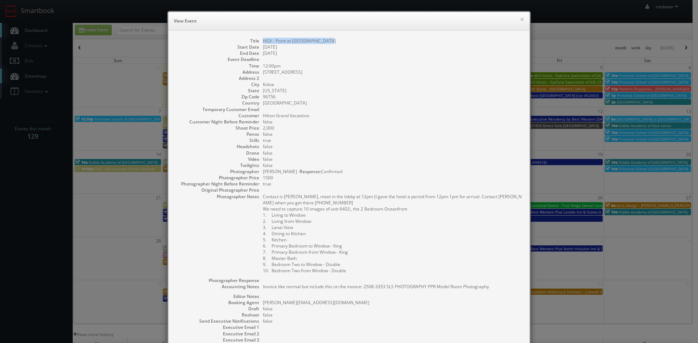
drag, startPoint x: 336, startPoint y: 41, endPoint x: 259, endPoint y: 40, distance: 77.4
click at [259, 40] on dl "Title HGV - Point at [GEOGRAPHIC_DATA] Start Date [DATE] End Date [DATE] Event …" at bounding box center [348, 209] width 347 height 343
click at [516, 20] on h6 "View Event" at bounding box center [349, 20] width 350 height 7
click at [520, 19] on button "×" at bounding box center [522, 19] width 4 height 5
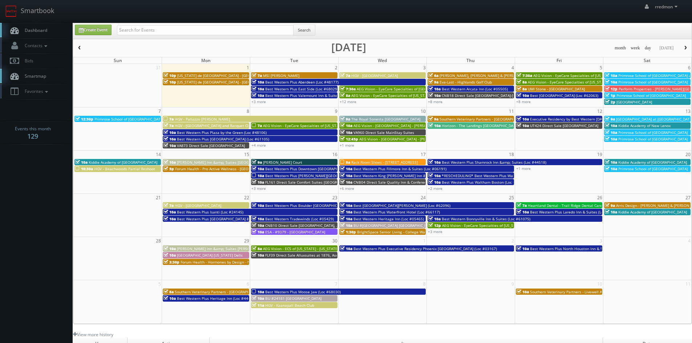
click at [652, 81] on span "Primrose School of [GEOGRAPHIC_DATA]" at bounding box center [652, 82] width 69 height 5
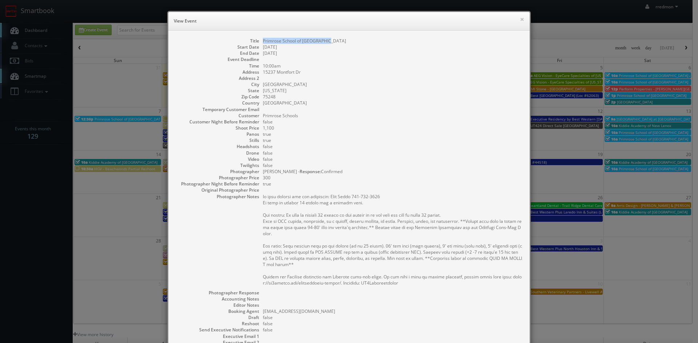
drag, startPoint x: 331, startPoint y: 42, endPoint x: 260, endPoint y: 41, distance: 70.5
click at [263, 41] on dd "Primrose School of [GEOGRAPHIC_DATA]" at bounding box center [392, 41] width 259 height 6
click at [520, 20] on button "×" at bounding box center [522, 19] width 4 height 5
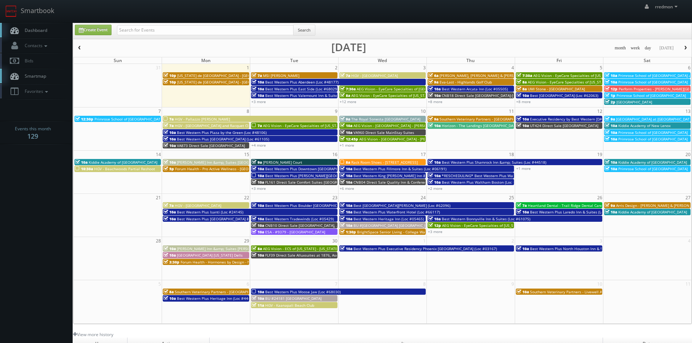
click at [639, 124] on span "Kiddie Academy of New Lenox" at bounding box center [644, 125] width 52 height 5
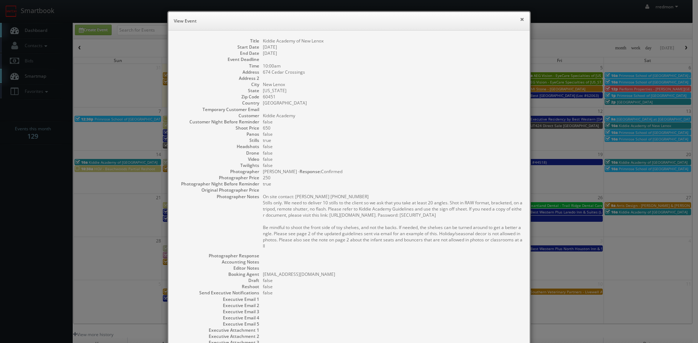
click at [520, 20] on button "×" at bounding box center [522, 19] width 4 height 5
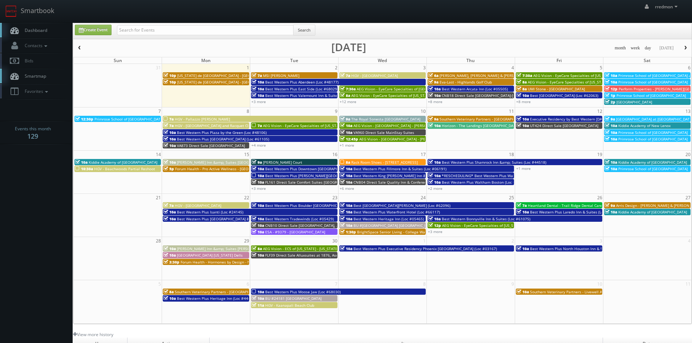
click at [630, 87] on span "Perform Properties - [PERSON_NAME][GEOGRAPHIC_DATA]" at bounding box center [669, 88] width 101 height 5
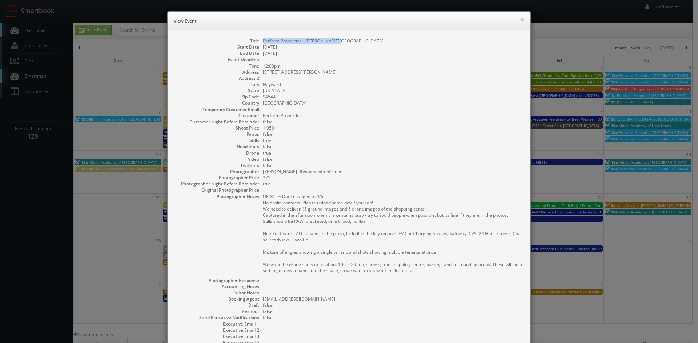
drag, startPoint x: 340, startPoint y: 42, endPoint x: 260, endPoint y: 41, distance: 79.9
click at [263, 41] on dd "Perform Properties - [PERSON_NAME][GEOGRAPHIC_DATA]" at bounding box center [392, 41] width 259 height 6
click at [520, 20] on button "×" at bounding box center [522, 19] width 4 height 5
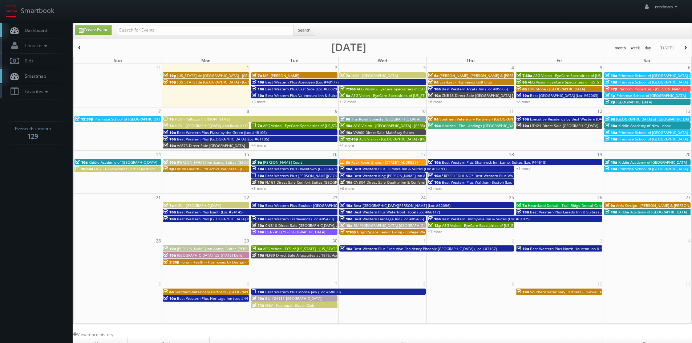
click at [634, 94] on span "Primrose School of [GEOGRAPHIC_DATA]" at bounding box center [651, 95] width 69 height 5
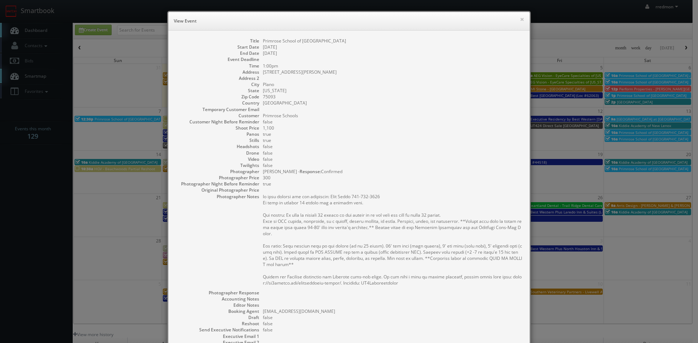
drag, startPoint x: 348, startPoint y: 40, endPoint x: 258, endPoint y: 40, distance: 90.5
click at [258, 40] on dl "Title Primrose School of Plano [GEOGRAPHIC_DATA] Start Date [DATE] End Date [DA…" at bounding box center [348, 214] width 347 height 352
click at [520, 20] on button "×" at bounding box center [522, 19] width 4 height 5
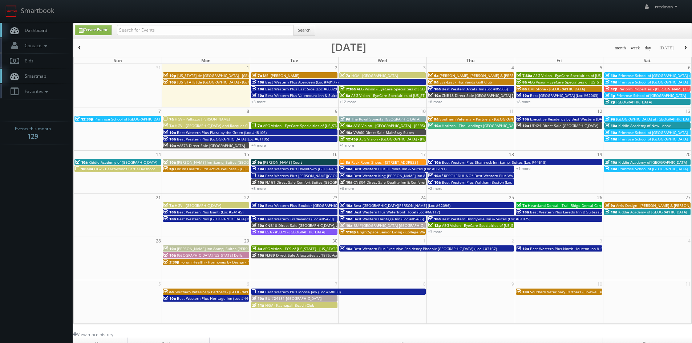
click at [200, 119] on span "HGV - Pallazzo [PERSON_NAME]" at bounding box center [202, 119] width 55 height 5
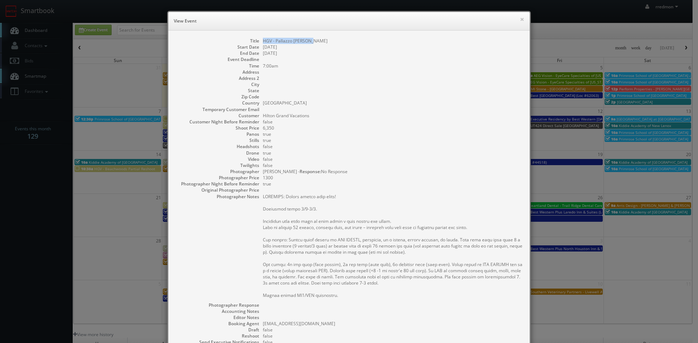
drag, startPoint x: 312, startPoint y: 41, endPoint x: 259, endPoint y: 43, distance: 52.7
click at [259, 43] on dl "Title HGV - Pallazzo [PERSON_NAME] Start Date [DATE] End Date [DATE] Event Dead…" at bounding box center [348, 220] width 347 height 364
click at [520, 19] on button "×" at bounding box center [522, 19] width 4 height 5
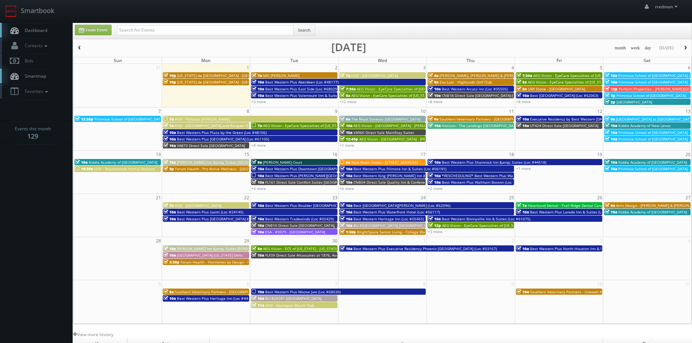
click at [223, 126] on span "HGV - [GEOGRAPHIC_DATA] and Racquet Club" at bounding box center [214, 125] width 78 height 5
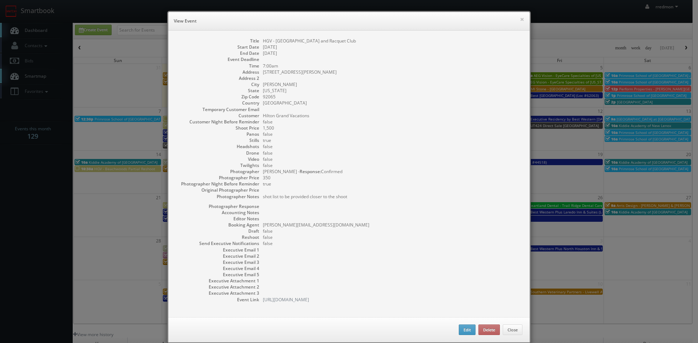
drag, startPoint x: 353, startPoint y: 41, endPoint x: 259, endPoint y: 43, distance: 94.8
click at [259, 43] on dl "Title HGV - [GEOGRAPHIC_DATA] and Racquet Club Start Date [DATE] End Date [DATE…" at bounding box center [348, 170] width 347 height 265
click at [520, 20] on button "×" at bounding box center [522, 19] width 4 height 5
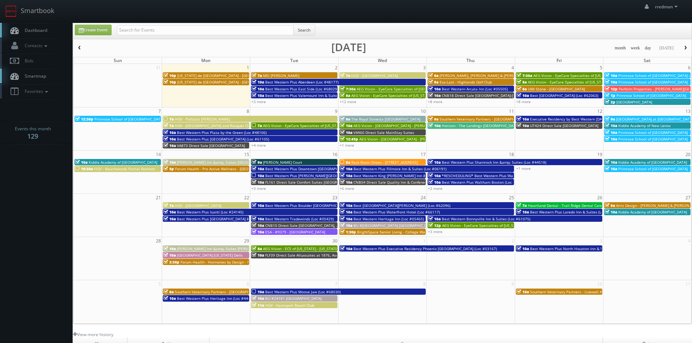
click at [226, 132] on span "Best Western Plus Plaza by the Green (Loc #48106)" at bounding box center [222, 132] width 90 height 5
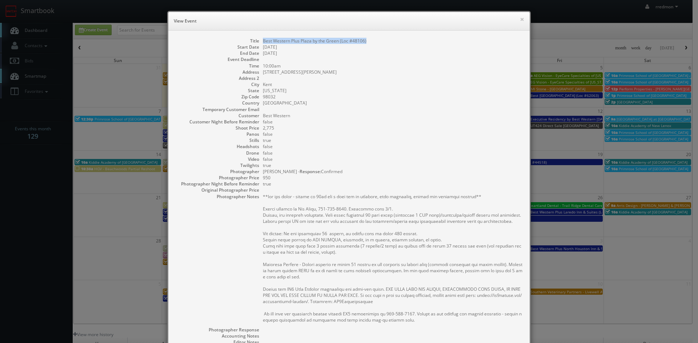
drag, startPoint x: 369, startPoint y: 43, endPoint x: 259, endPoint y: 43, distance: 110.4
click at [259, 43] on dl "Title Best Western Plus Plaza by the Green (Loc #48106) Start Date [DATE] End D…" at bounding box center [348, 232] width 347 height 389
click at [520, 20] on button "×" at bounding box center [522, 19] width 4 height 5
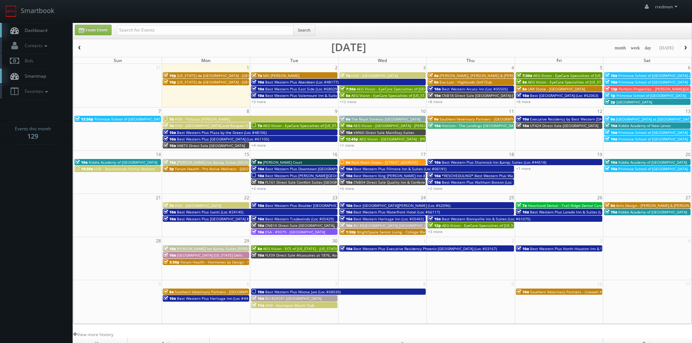
click at [229, 138] on span "Best Western Plus [GEOGRAPHIC_DATA] (Loc #61105)" at bounding box center [223, 139] width 92 height 5
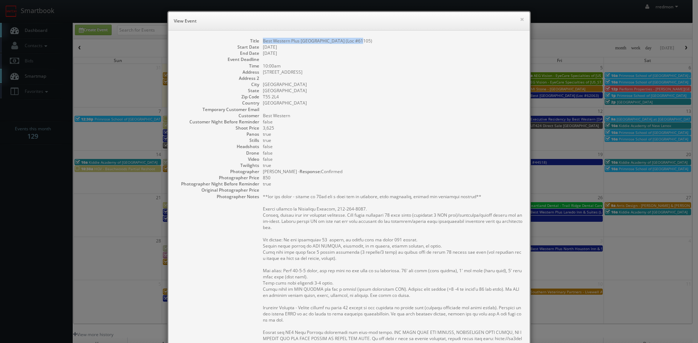
drag, startPoint x: 359, startPoint y: 40, endPoint x: 260, endPoint y: 43, distance: 98.9
click at [263, 43] on dd "Best Western Plus [GEOGRAPHIC_DATA] (Loc #61105)" at bounding box center [392, 41] width 259 height 6
click at [520, 20] on button "×" at bounding box center [522, 19] width 4 height 5
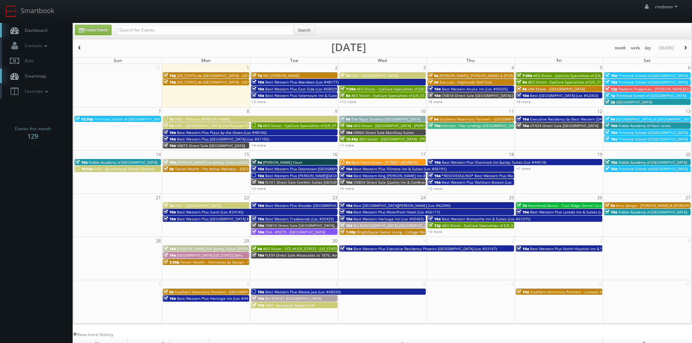
click at [185, 146] on span "VA873 Direct Sale [GEOGRAPHIC_DATA]" at bounding box center [211, 145] width 68 height 5
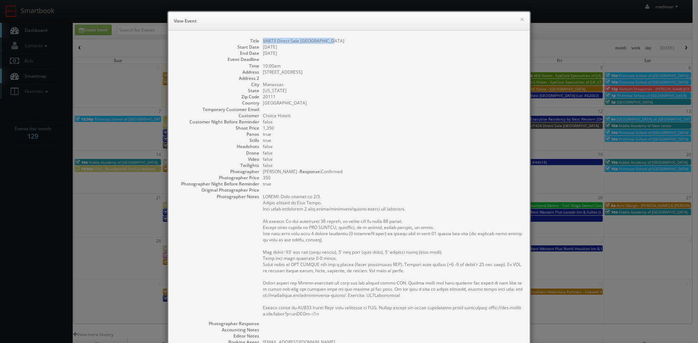
drag, startPoint x: 324, startPoint y: 41, endPoint x: 259, endPoint y: 43, distance: 64.3
click at [259, 43] on dl "Title VA873 Direct Sale [GEOGRAPHIC_DATA] Start Date [DATE] End Date [DATE] Eve…" at bounding box center [348, 229] width 347 height 383
click at [520, 21] on button "×" at bounding box center [522, 19] width 4 height 5
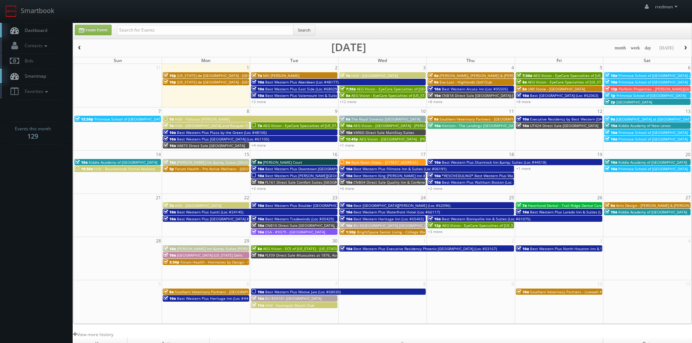
click at [270, 124] on span "AEG Vision - EyeCare Specialties of [US_STATE] – EyeCare in [GEOGRAPHIC_DATA]" at bounding box center [333, 125] width 140 height 5
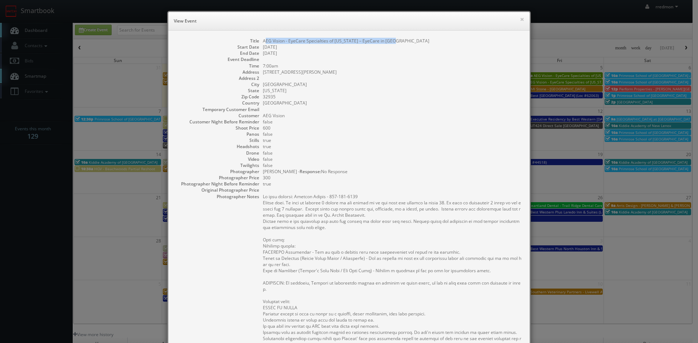
drag, startPoint x: 389, startPoint y: 41, endPoint x: 262, endPoint y: 42, distance: 127.9
click at [263, 42] on dd "AEG Vision - EyeCare Specialties of [US_STATE] – EyeCare in [GEOGRAPHIC_DATA]" at bounding box center [392, 41] width 259 height 6
click at [332, 56] on dd "[DATE]" at bounding box center [392, 53] width 259 height 6
drag, startPoint x: 392, startPoint y: 42, endPoint x: 260, endPoint y: 42, distance: 132.2
click at [263, 42] on dd "AEG Vision - EyeCare Specialties of [US_STATE] – EyeCare in [GEOGRAPHIC_DATA]" at bounding box center [392, 41] width 259 height 6
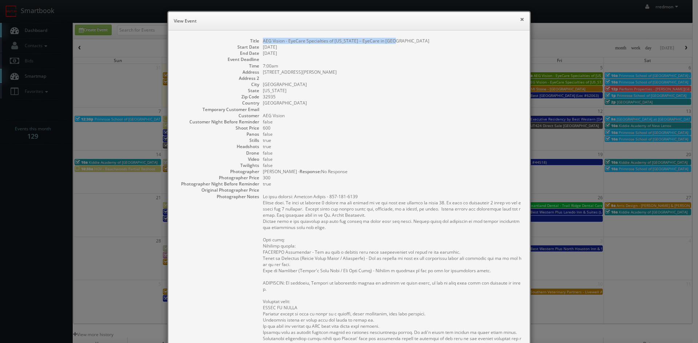
click at [520, 19] on button "×" at bounding box center [522, 19] width 4 height 5
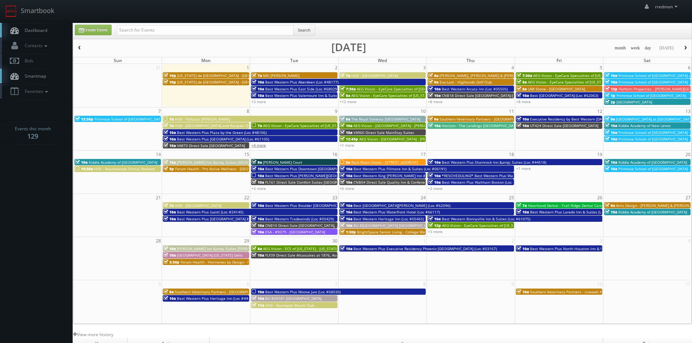
click at [263, 146] on link "+4 more" at bounding box center [258, 145] width 15 height 5
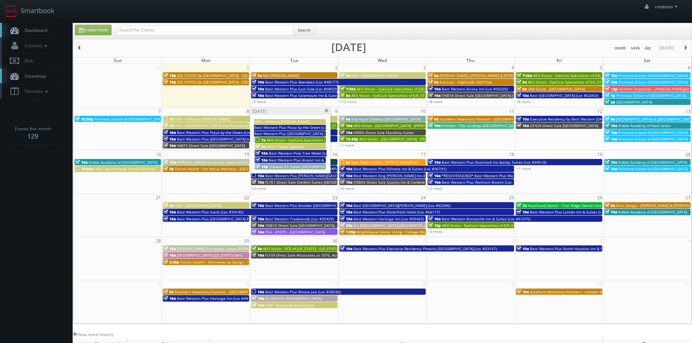
click at [284, 146] on span "HGV - Tahoe Seasons" at bounding box center [285, 146] width 37 height 5
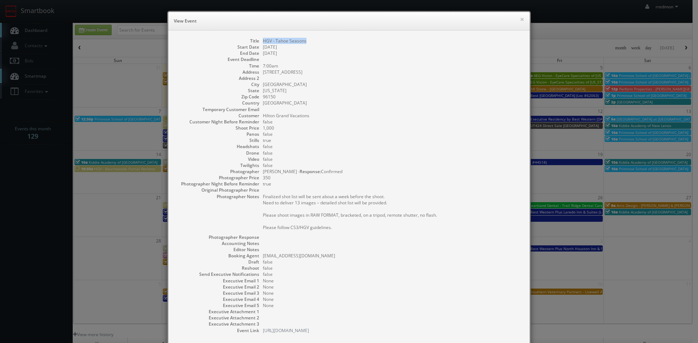
drag, startPoint x: 309, startPoint y: 41, endPoint x: 257, endPoint y: 41, distance: 52.3
click at [257, 41] on dl "Title HGV - Tahoe Seasons Start Date [DATE] End Date [DATE] Event Deadline Time…" at bounding box center [348, 186] width 347 height 296
click at [520, 19] on button "×" at bounding box center [522, 19] width 4 height 5
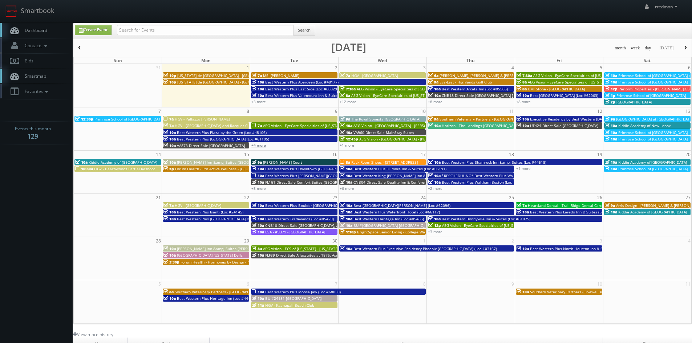
click at [256, 145] on link "+4 more" at bounding box center [258, 145] width 15 height 5
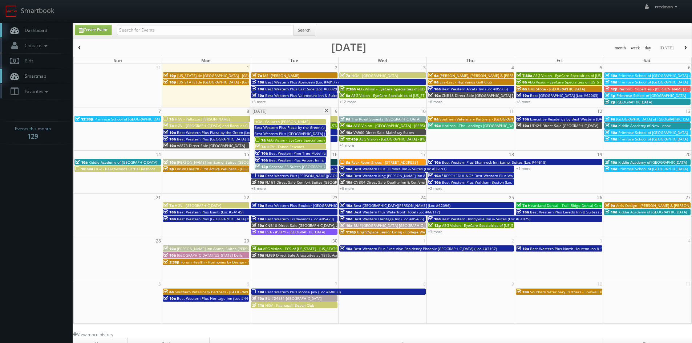
click at [289, 151] on span "Best Western Pine Tree Motel (Loc #05338)" at bounding box center [307, 153] width 76 height 5
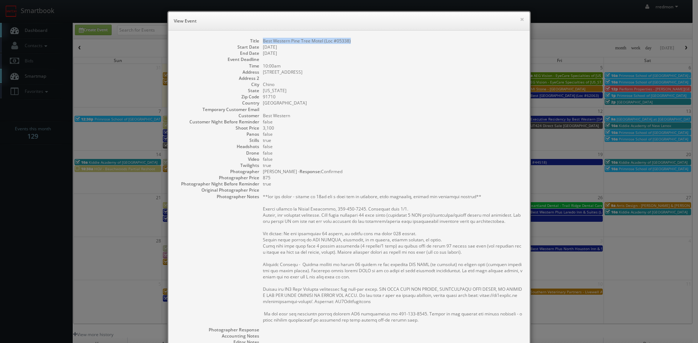
drag, startPoint x: 350, startPoint y: 39, endPoint x: 258, endPoint y: 40, distance: 91.9
click at [258, 40] on dl "Title Best Western Pine Tree Motel (Loc #05338) Start Date [DATE] End Date [DAT…" at bounding box center [348, 232] width 347 height 389
click at [520, 21] on button "×" at bounding box center [522, 19] width 4 height 5
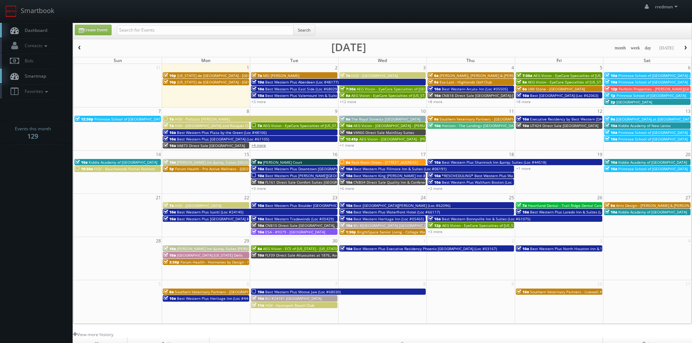
click at [259, 145] on link "+4 more" at bounding box center [258, 145] width 15 height 5
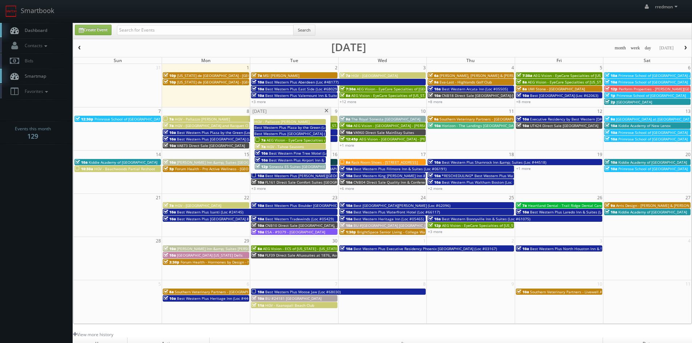
click at [283, 166] on span "Sonesta ES Suites [GEOGRAPHIC_DATA]" at bounding box center [303, 166] width 68 height 5
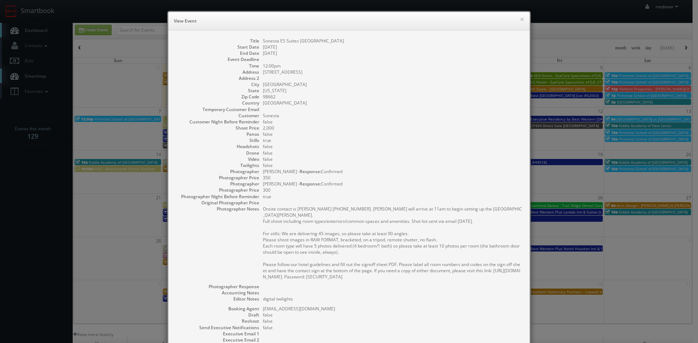
drag, startPoint x: 368, startPoint y: 41, endPoint x: 260, endPoint y: 41, distance: 108.3
click at [263, 41] on dd "Sonesta ES Suites [GEOGRAPHIC_DATA]" at bounding box center [392, 41] width 259 height 6
click at [520, 22] on button "×" at bounding box center [522, 19] width 4 height 5
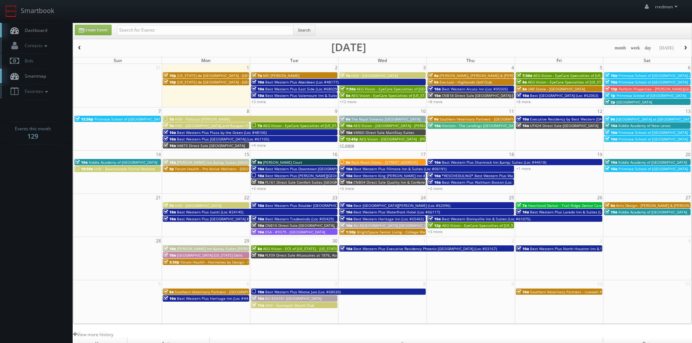
click at [350, 146] on link "+1 more" at bounding box center [347, 145] width 15 height 5
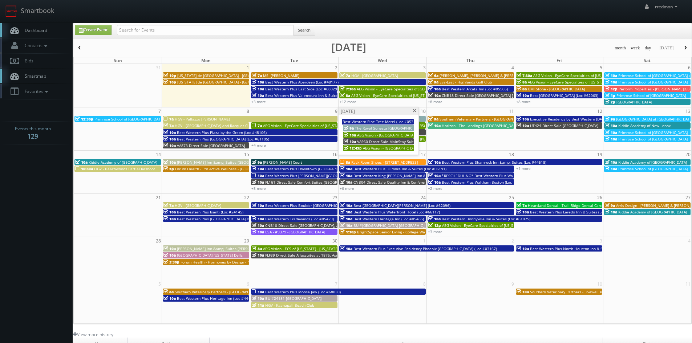
click at [376, 128] on span "The Royal Sonesta [GEOGRAPHIC_DATA]" at bounding box center [389, 128] width 69 height 5
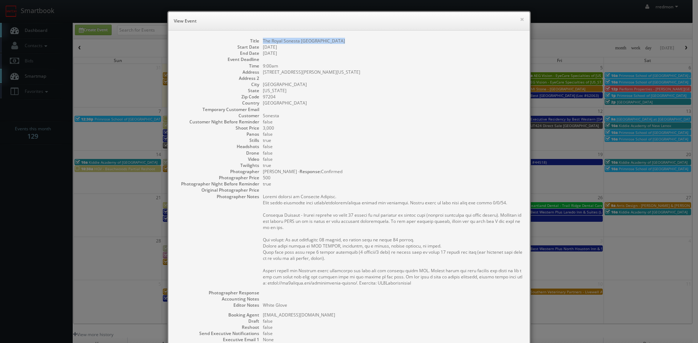
drag, startPoint x: 346, startPoint y: 41, endPoint x: 259, endPoint y: 43, distance: 86.1
click at [259, 43] on dl "Title The Royal Sonesta Portland Downtown Start Date [DATE] End Date [DATE] Eve…" at bounding box center [348, 215] width 347 height 355
click at [520, 22] on button "×" at bounding box center [522, 19] width 4 height 5
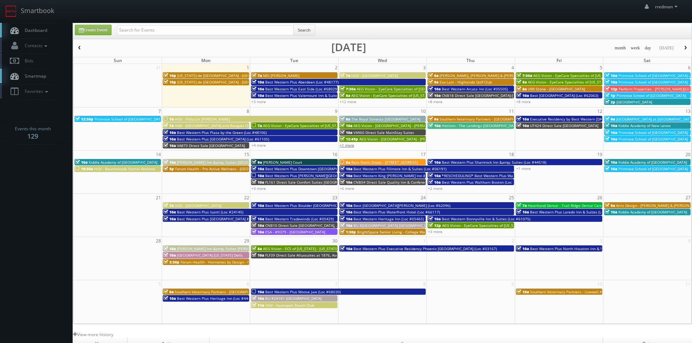
click at [349, 146] on link "+1 more" at bounding box center [347, 145] width 15 height 5
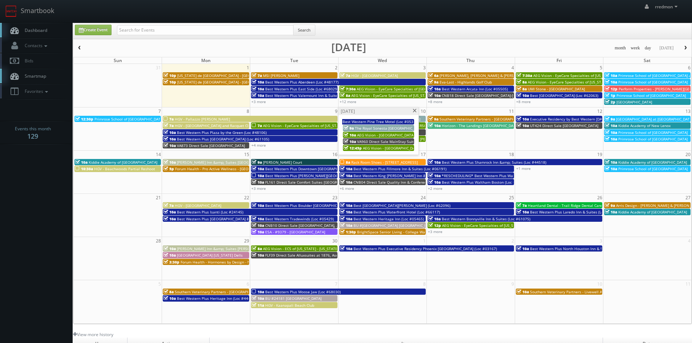
click at [373, 133] on span "AEG Vision - [GEOGRAPHIC_DATA] - [PERSON_NAME][GEOGRAPHIC_DATA]" at bounding box center [419, 135] width 125 height 5
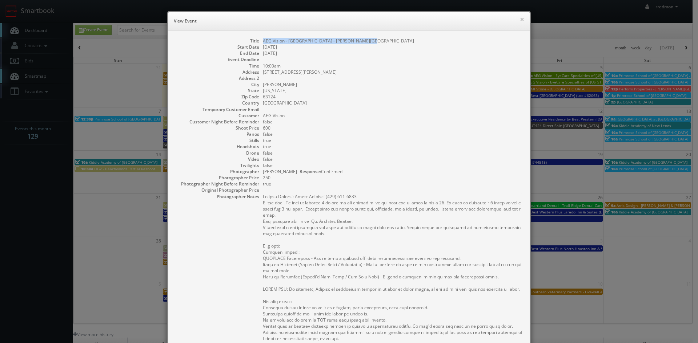
drag, startPoint x: 363, startPoint y: 41, endPoint x: 260, endPoint y: 39, distance: 102.5
click at [263, 39] on dd "AEG Vision - [GEOGRAPHIC_DATA] - [PERSON_NAME][GEOGRAPHIC_DATA]" at bounding box center [392, 41] width 259 height 6
click at [520, 20] on button "×" at bounding box center [522, 19] width 4 height 5
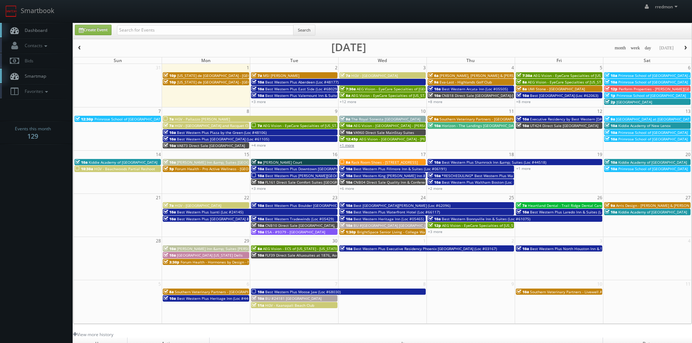
click at [349, 146] on link "+1 more" at bounding box center [347, 145] width 15 height 5
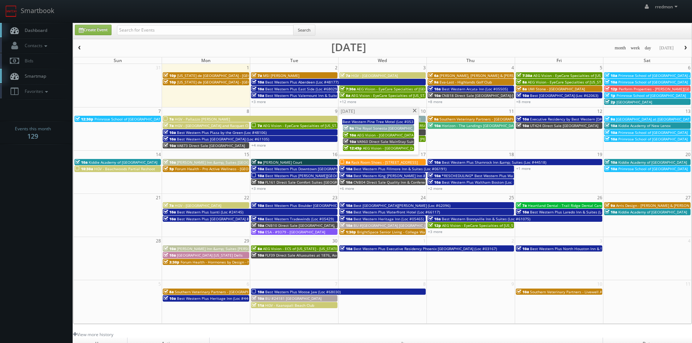
click at [367, 140] on span "VA960 Direct Sale MainStay Suites" at bounding box center [387, 141] width 61 height 5
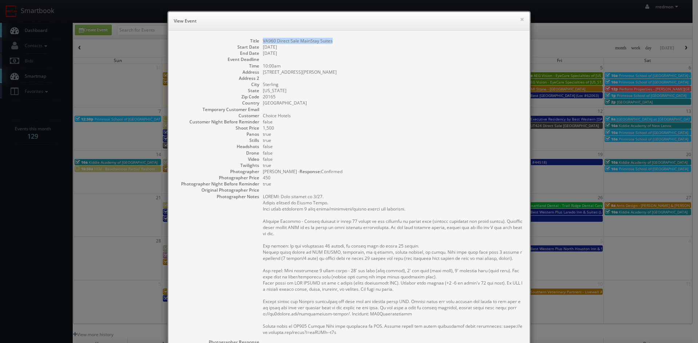
drag, startPoint x: 332, startPoint y: 42, endPoint x: 260, endPoint y: 39, distance: 72.0
click at [263, 39] on dd "VA960 Direct Sale MainStay Suites" at bounding box center [392, 41] width 259 height 6
click at [520, 20] on button "×" at bounding box center [522, 19] width 4 height 5
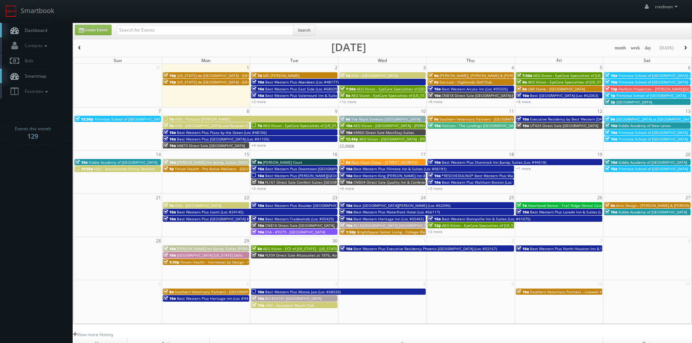
click at [352, 146] on link "+1 more" at bounding box center [347, 145] width 15 height 5
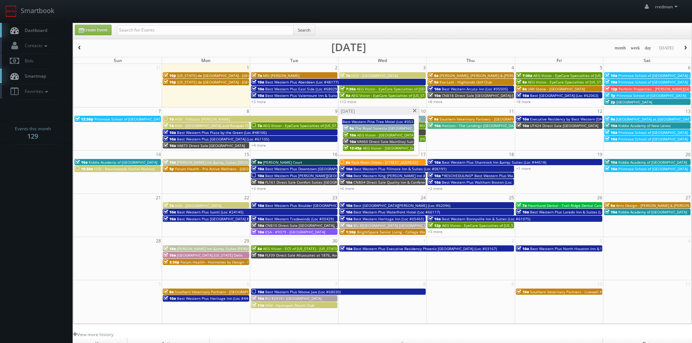
click at [414, 110] on span at bounding box center [414, 111] width 5 height 4
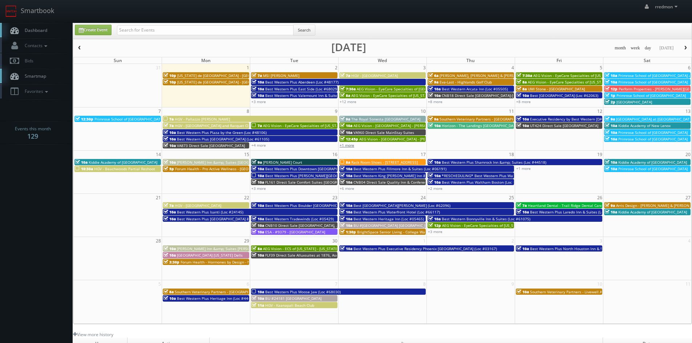
click at [353, 146] on link "+1 more" at bounding box center [347, 145] width 15 height 5
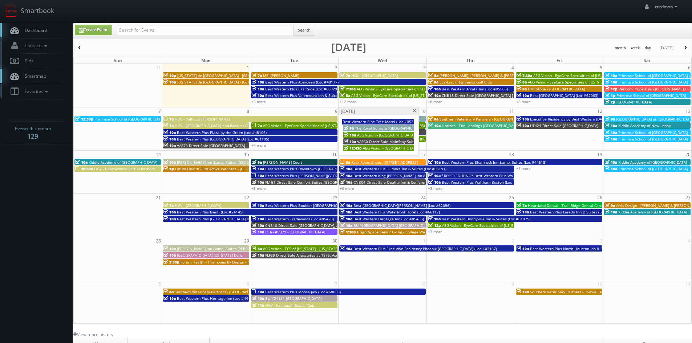
click at [370, 148] on span "AEG Vision - [GEOGRAPHIC_DATA] - [PERSON_NAME] Cypress" at bounding box center [415, 148] width 104 height 5
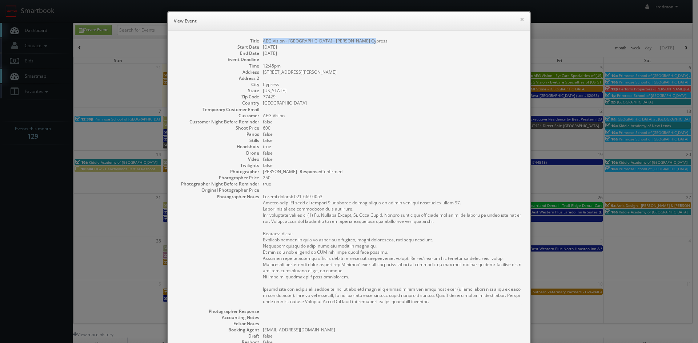
drag, startPoint x: 367, startPoint y: 42, endPoint x: 260, endPoint y: 42, distance: 107.2
click at [263, 42] on dd "AEG Vision - [GEOGRAPHIC_DATA] - [PERSON_NAME] Cypress" at bounding box center [392, 41] width 259 height 6
click at [520, 19] on button "×" at bounding box center [522, 19] width 4 height 5
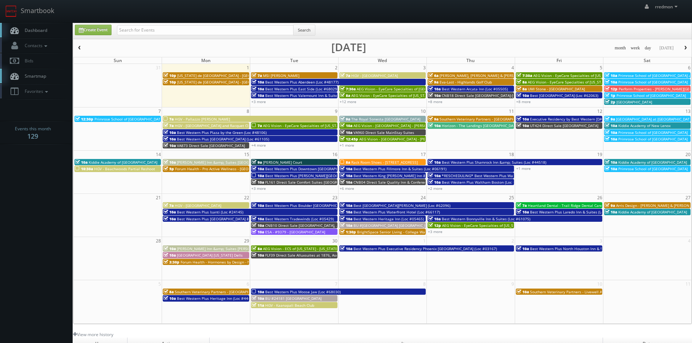
click at [463, 119] on span "Southern Veterinary Partners - [GEOGRAPHIC_DATA][PERSON_NAME]" at bounding box center [499, 119] width 119 height 5
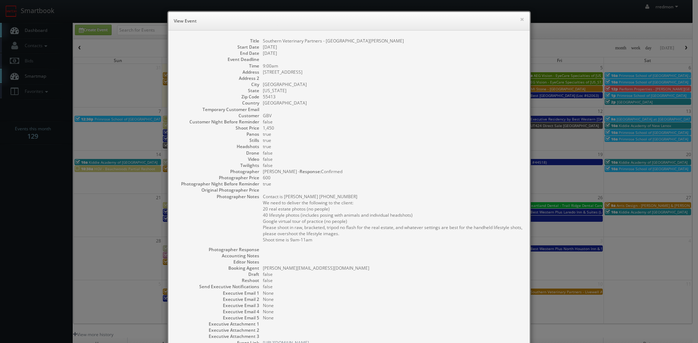
drag, startPoint x: 403, startPoint y: 43, endPoint x: 259, endPoint y: 43, distance: 143.1
click at [259, 43] on dl "Title Southern Veterinary Partners - [GEOGRAPHIC_DATA][PERSON_NAME] Start Date …" at bounding box center [348, 192] width 347 height 308
click at [520, 20] on button "×" at bounding box center [522, 19] width 4 height 5
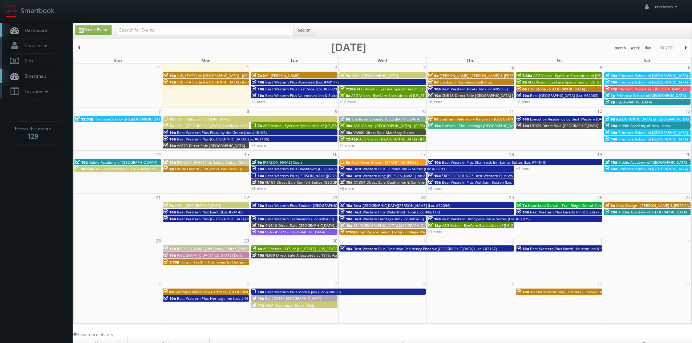
click at [474, 127] on span "Horizon - The Landings [GEOGRAPHIC_DATA]" at bounding box center [480, 125] width 77 height 5
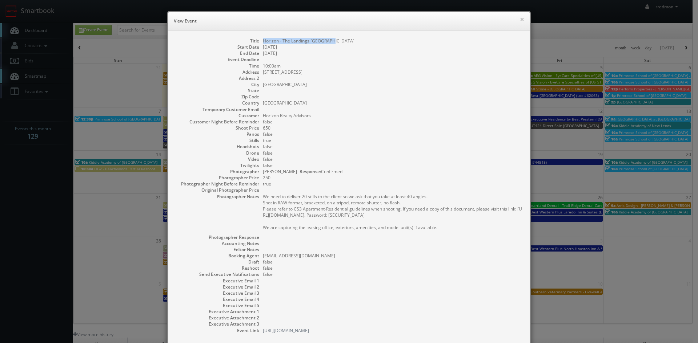
drag, startPoint x: 330, startPoint y: 39, endPoint x: 261, endPoint y: 44, distance: 68.4
click at [263, 44] on dd "Horizon - The Landings [GEOGRAPHIC_DATA]" at bounding box center [392, 41] width 259 height 6
click at [520, 20] on button "×" at bounding box center [522, 19] width 4 height 5
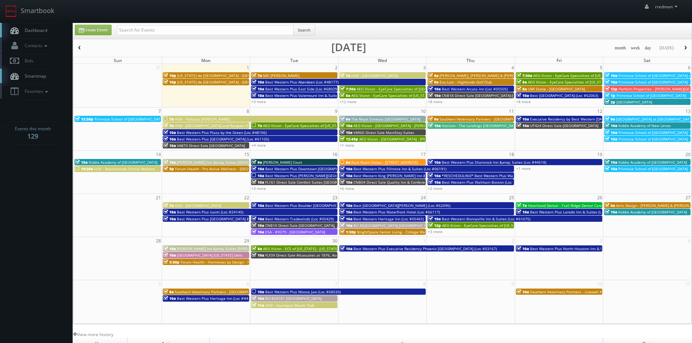
click at [543, 119] on span "Executive Residency by Best Western [DATE] (Loc #44764)" at bounding box center [580, 119] width 101 height 5
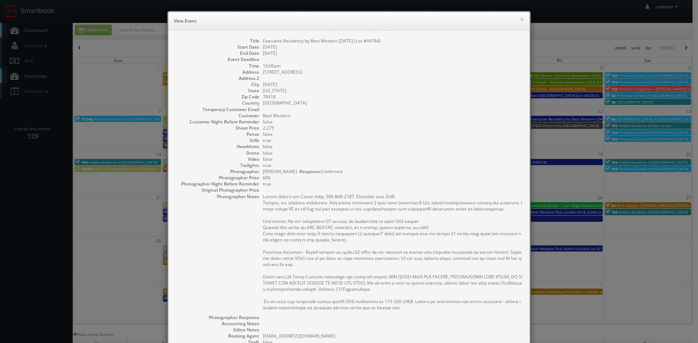
drag, startPoint x: 397, startPoint y: 41, endPoint x: 260, endPoint y: 43, distance: 136.6
click at [263, 43] on dd "Executive Residency by Best Western [DATE] (Loc #44764)" at bounding box center [392, 41] width 259 height 6
click at [520, 20] on button "×" at bounding box center [522, 19] width 4 height 5
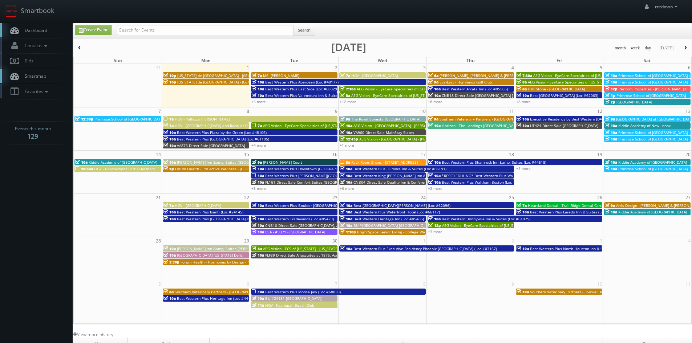
click at [548, 126] on span "UT424 Direct Sale [GEOGRAPHIC_DATA]" at bounding box center [564, 125] width 68 height 5
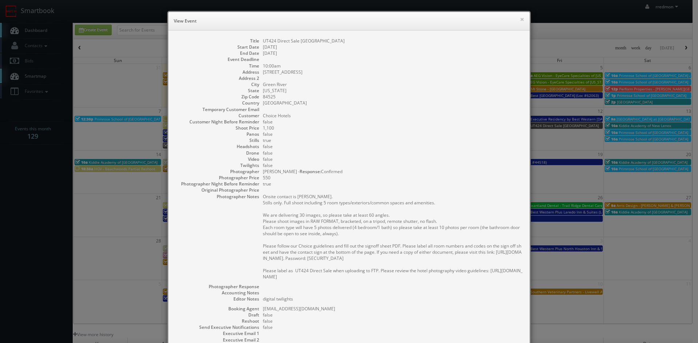
drag, startPoint x: 389, startPoint y: 40, endPoint x: 260, endPoint y: 43, distance: 129.0
click at [263, 43] on dd "UT424 Direct Sale [GEOGRAPHIC_DATA]" at bounding box center [392, 41] width 259 height 6
click at [520, 20] on button "×" at bounding box center [522, 19] width 4 height 5
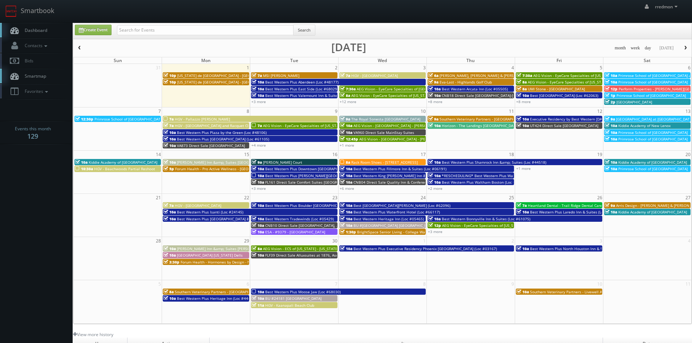
click at [630, 119] on span "[GEOGRAPHIC_DATA] at [GEOGRAPHIC_DATA]" at bounding box center [654, 119] width 77 height 5
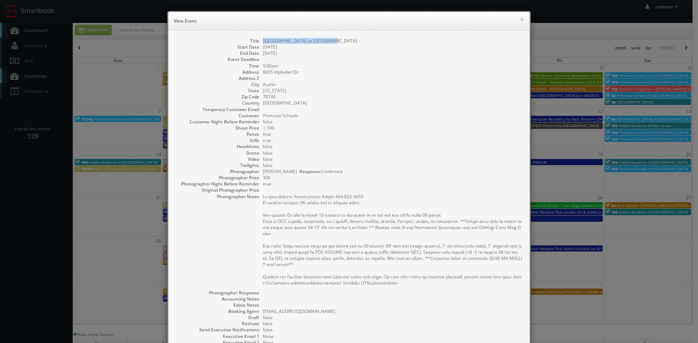
drag, startPoint x: 328, startPoint y: 40, endPoint x: 258, endPoint y: 43, distance: 69.8
click at [258, 43] on dl "Title [GEOGRAPHIC_DATA] at [GEOGRAPHIC_DATA] Start Date [DATE] End Date [DATE] …" at bounding box center [348, 214] width 347 height 352
click at [520, 20] on button "×" at bounding box center [522, 19] width 4 height 5
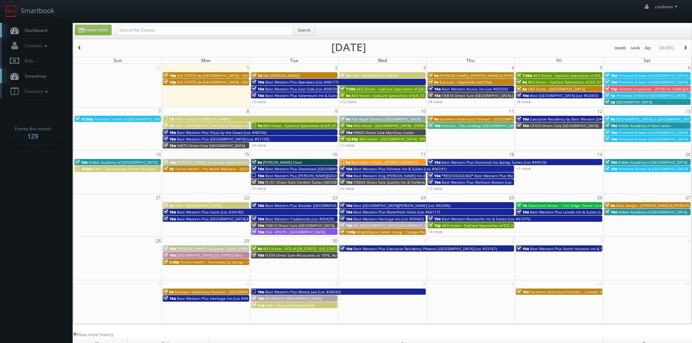
click at [647, 81] on span "Primrose School of [GEOGRAPHIC_DATA]" at bounding box center [652, 82] width 69 height 5
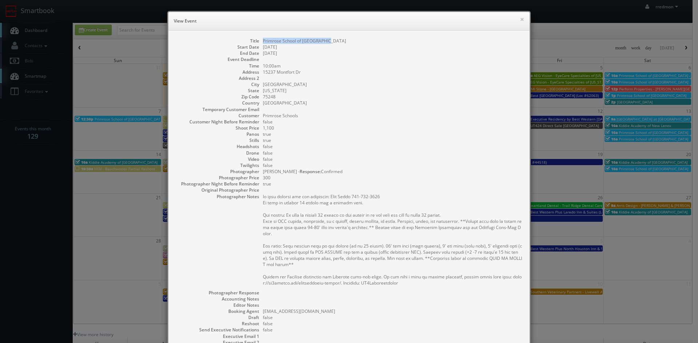
drag, startPoint x: 330, startPoint y: 42, endPoint x: 258, endPoint y: 43, distance: 71.9
click at [258, 43] on dl "Title Primrose School of [GEOGRAPHIC_DATA] Start Date [DATE] End Date [DATE] Ev…" at bounding box center [348, 214] width 347 height 352
click at [521, 20] on button "×" at bounding box center [522, 19] width 4 height 5
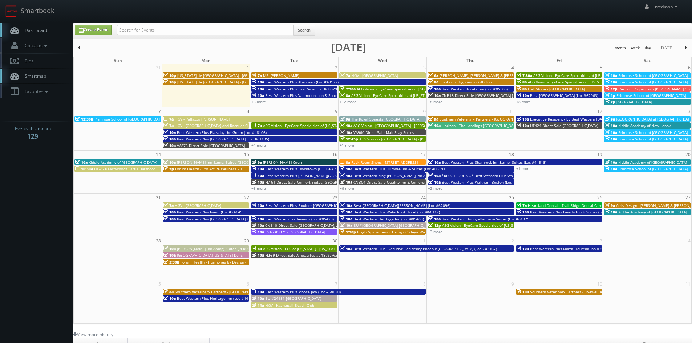
click at [632, 126] on span "Kiddie Academy of New Lenox" at bounding box center [644, 125] width 52 height 5
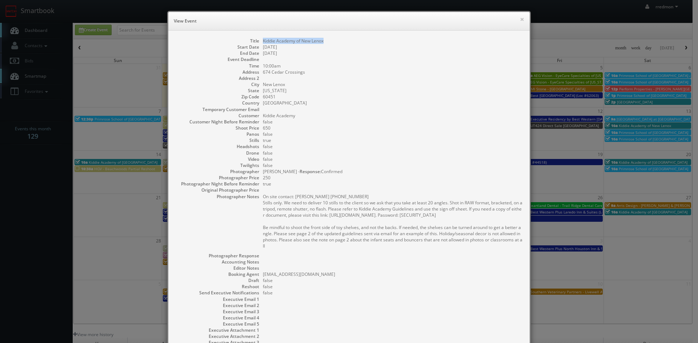
drag, startPoint x: 327, startPoint y: 42, endPoint x: 260, endPoint y: 40, distance: 67.6
click at [263, 40] on dd "Kiddie Academy of New Lenox" at bounding box center [392, 41] width 259 height 6
click at [520, 21] on button "×" at bounding box center [522, 19] width 4 height 5
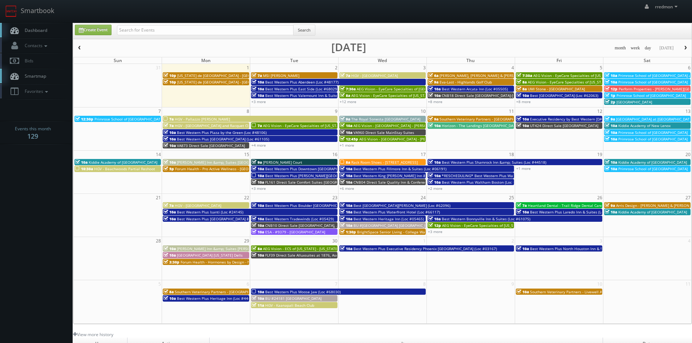
click at [625, 133] on span "Primrose School of [GEOGRAPHIC_DATA]" at bounding box center [652, 132] width 69 height 5
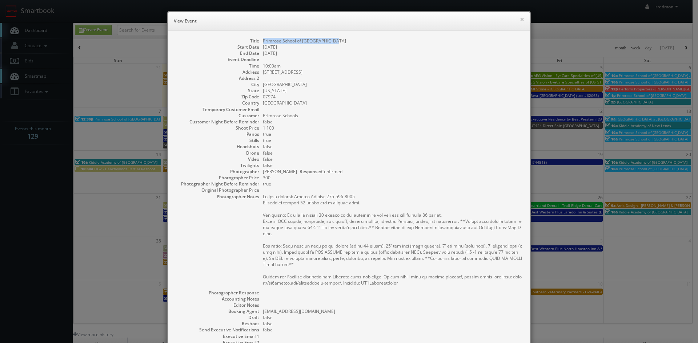
drag, startPoint x: 336, startPoint y: 42, endPoint x: 263, endPoint y: 41, distance: 72.7
click at [263, 43] on dd "Primrose School of [GEOGRAPHIC_DATA]" at bounding box center [392, 41] width 259 height 6
click at [520, 20] on button "×" at bounding box center [522, 19] width 4 height 5
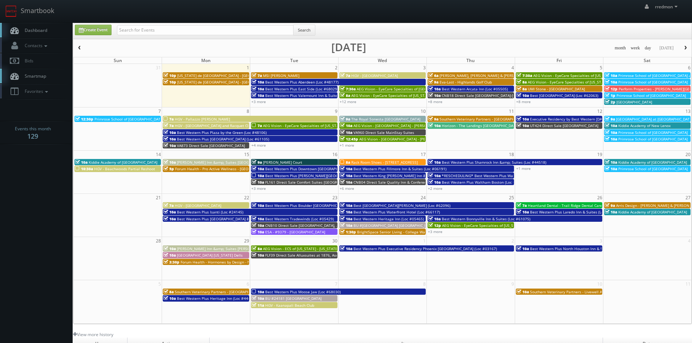
click at [637, 140] on span "Primrose School of [GEOGRAPHIC_DATA]" at bounding box center [652, 139] width 69 height 5
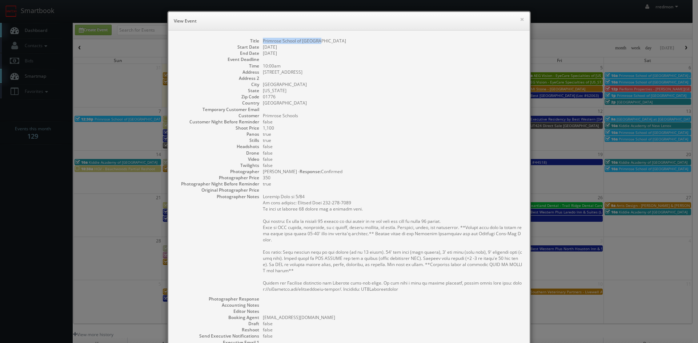
drag, startPoint x: 319, startPoint y: 40, endPoint x: 260, endPoint y: 40, distance: 58.1
click at [263, 40] on dd "Primrose School of [GEOGRAPHIC_DATA]" at bounding box center [392, 41] width 259 height 6
click at [520, 21] on button "×" at bounding box center [522, 19] width 4 height 5
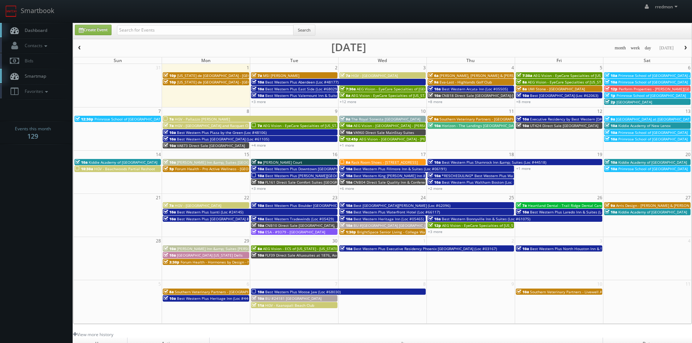
click at [145, 160] on div "10a [GEOGRAPHIC_DATA]" at bounding box center [117, 161] width 85 height 5
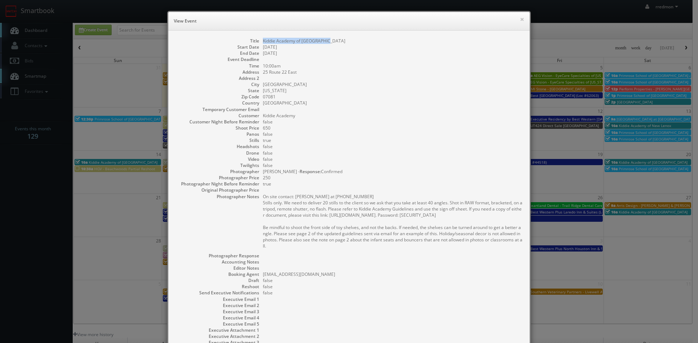
drag, startPoint x: 326, startPoint y: 43, endPoint x: 259, endPoint y: 40, distance: 67.3
click at [259, 40] on dl "Title Kiddie Academy of [GEOGRAPHIC_DATA] Start Date [DATE] End Date [DATE] Eve…" at bounding box center [348, 195] width 347 height 315
click at [520, 20] on button "×" at bounding box center [522, 19] width 4 height 5
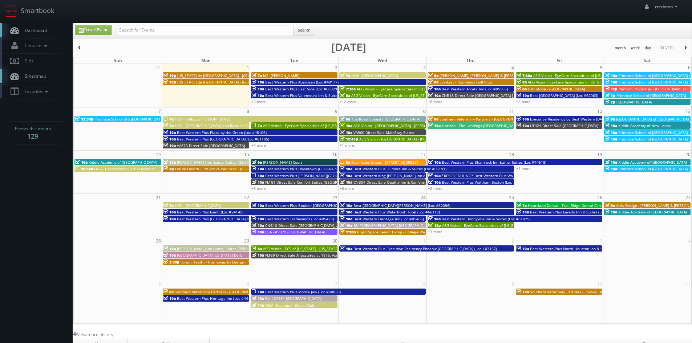
click at [124, 167] on span "HGV - Beachwoods Partial Reshoot" at bounding box center [124, 168] width 61 height 5
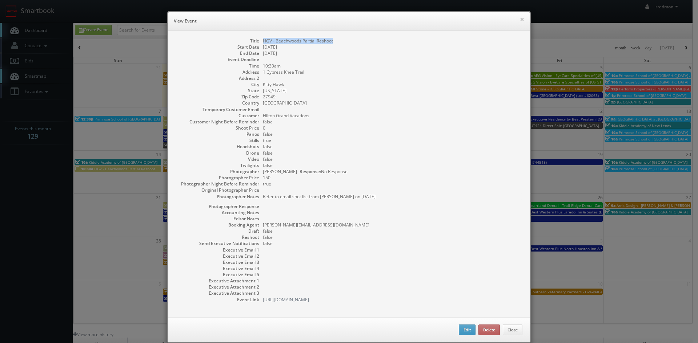
drag, startPoint x: 334, startPoint y: 41, endPoint x: 260, endPoint y: 44, distance: 73.1
click at [263, 44] on dd "HGV - Beachwoods Partial Reshoot" at bounding box center [392, 41] width 259 height 6
click at [520, 20] on button "×" at bounding box center [522, 19] width 4 height 5
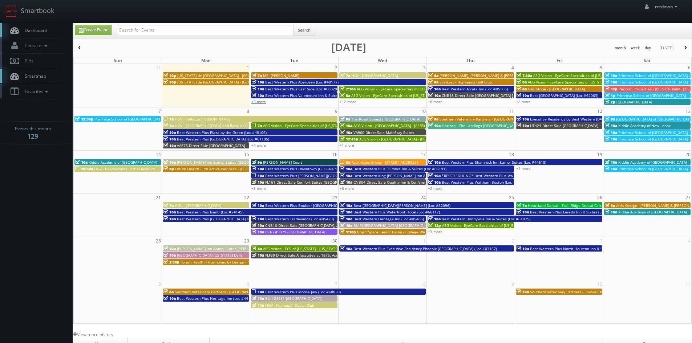
click at [260, 103] on link "+3 more" at bounding box center [258, 101] width 15 height 5
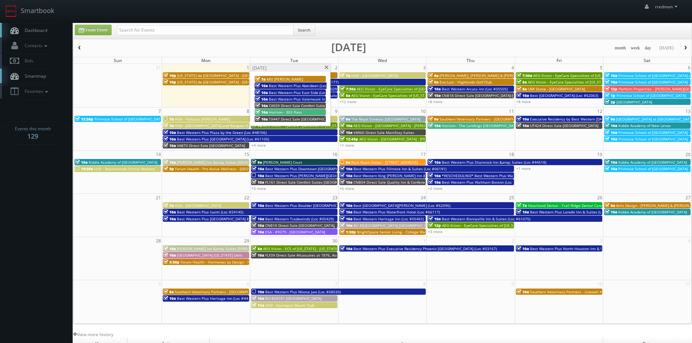
click at [327, 68] on span at bounding box center [326, 68] width 5 height 4
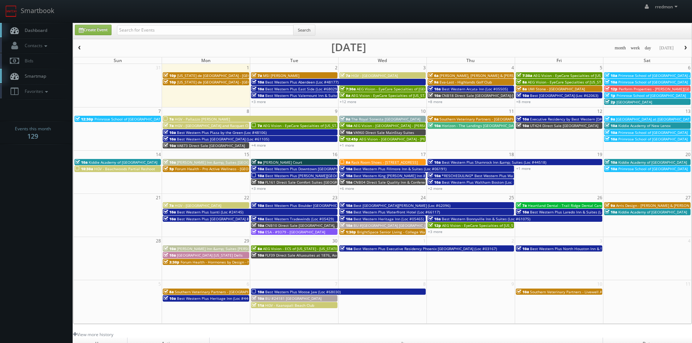
click at [273, 73] on span "MSI [PERSON_NAME]" at bounding box center [281, 75] width 36 height 5
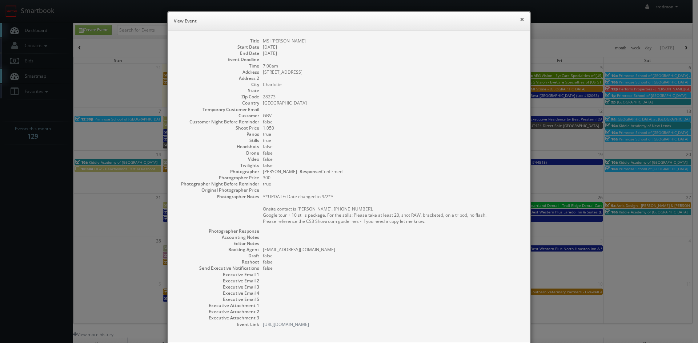
click at [520, 19] on button "×" at bounding box center [522, 19] width 4 height 5
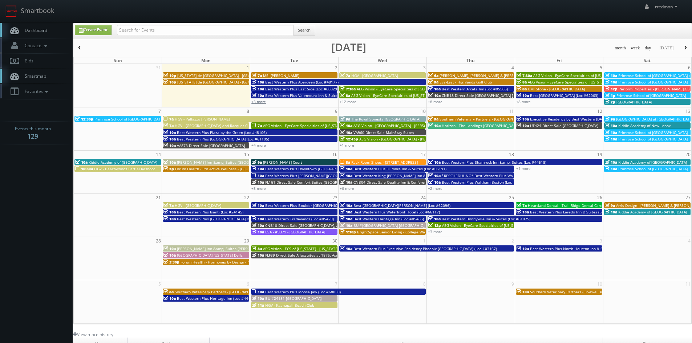
click at [262, 100] on link "+3 more" at bounding box center [258, 101] width 15 height 5
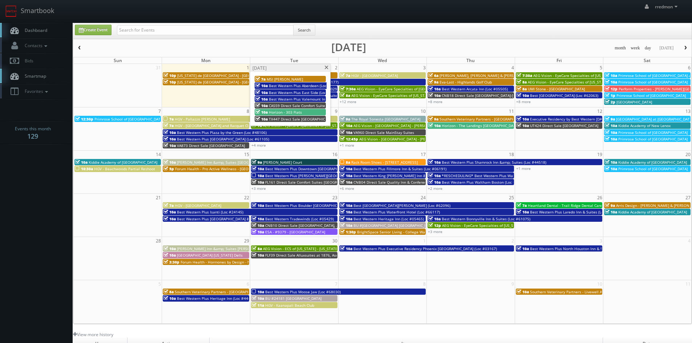
click at [325, 68] on span at bounding box center [326, 68] width 5 height 4
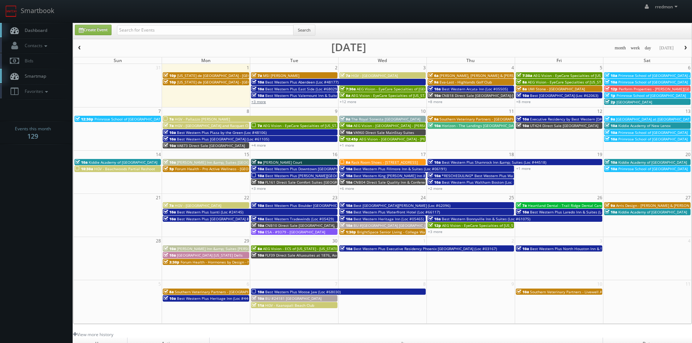
click at [260, 103] on link "+3 more" at bounding box center [258, 101] width 15 height 5
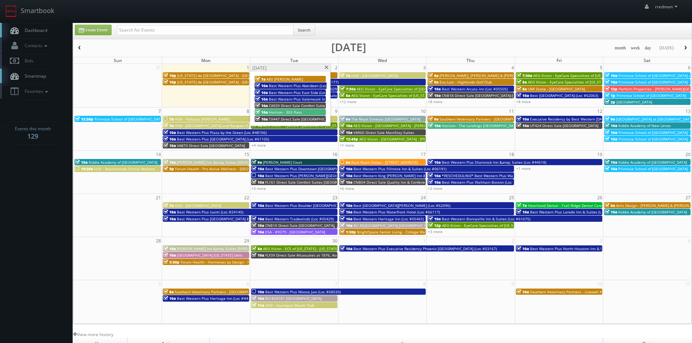
click at [325, 67] on span at bounding box center [326, 68] width 5 height 4
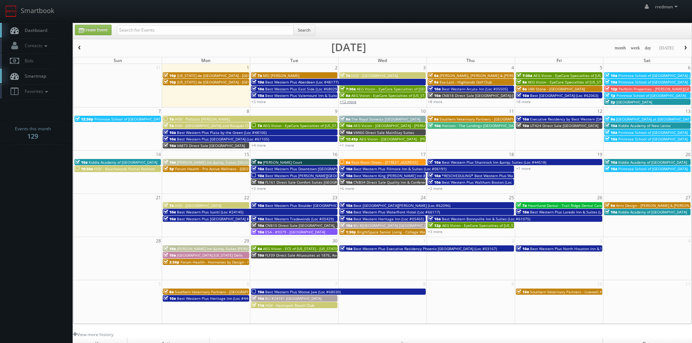
click at [346, 102] on link "+12 more" at bounding box center [348, 101] width 17 height 5
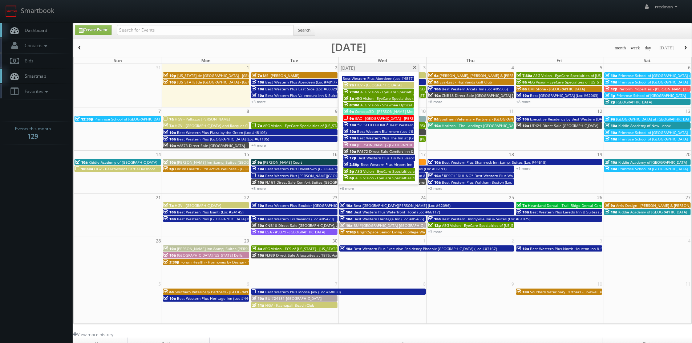
click at [413, 68] on span at bounding box center [414, 68] width 5 height 4
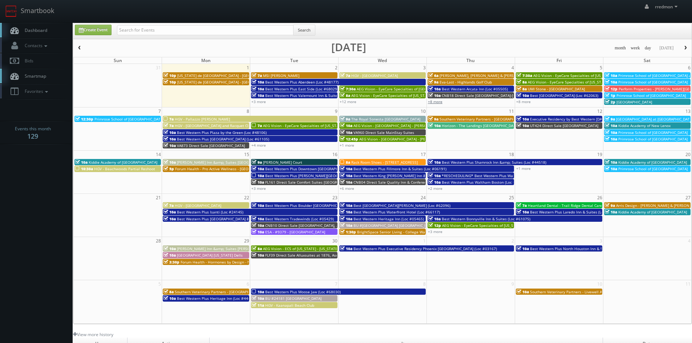
click at [439, 100] on link "+8 more" at bounding box center [435, 101] width 15 height 5
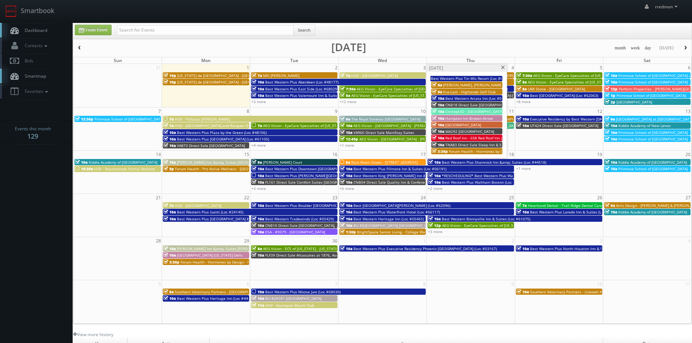
click at [504, 68] on span at bounding box center [503, 68] width 5 height 4
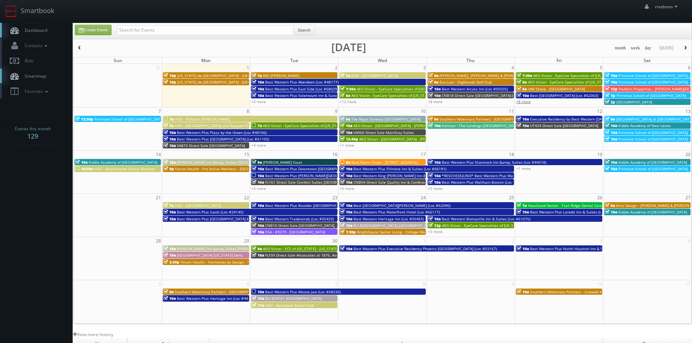
click at [524, 101] on link "+8 more" at bounding box center [523, 101] width 15 height 5
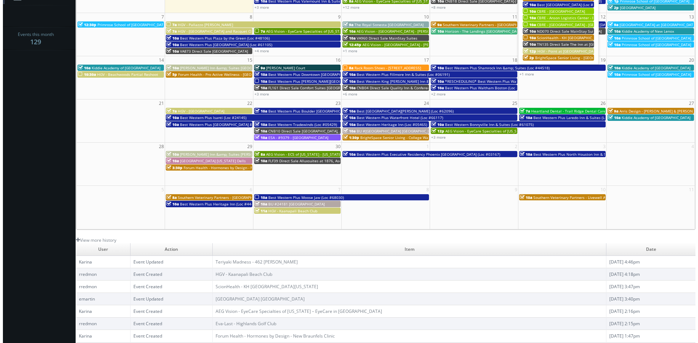
scroll to position [58, 0]
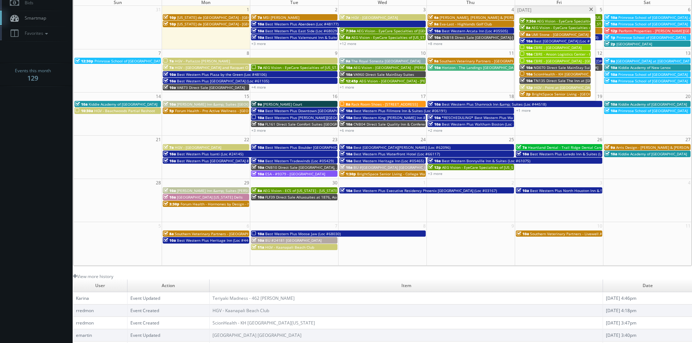
click at [570, 45] on span "CBRE - [GEOGRAPHIC_DATA]" at bounding box center [558, 47] width 48 height 5
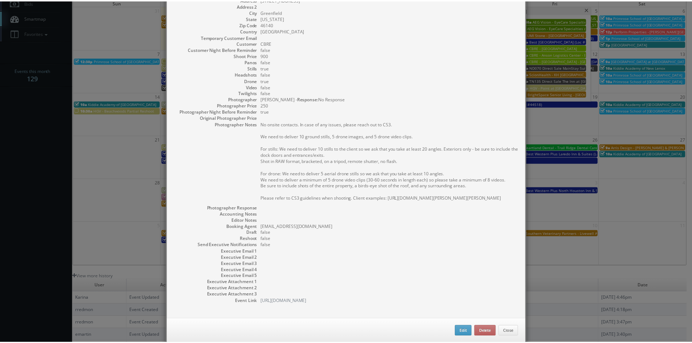
scroll to position [92, 0]
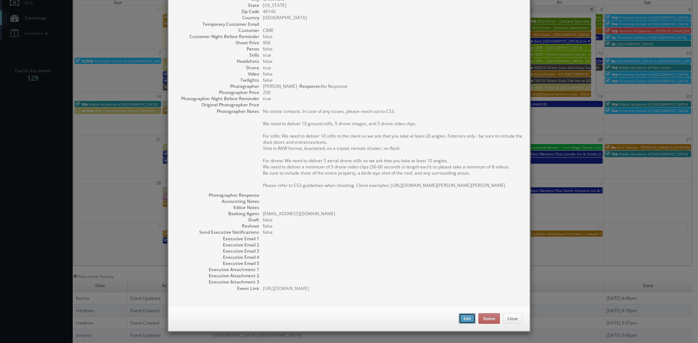
click at [459, 316] on button "Edit" at bounding box center [466, 319] width 17 height 11
type input "CBRE - [GEOGRAPHIC_DATA]"
type input "[STREET_ADDRESS]"
type input "Greenfield"
type input "46140"
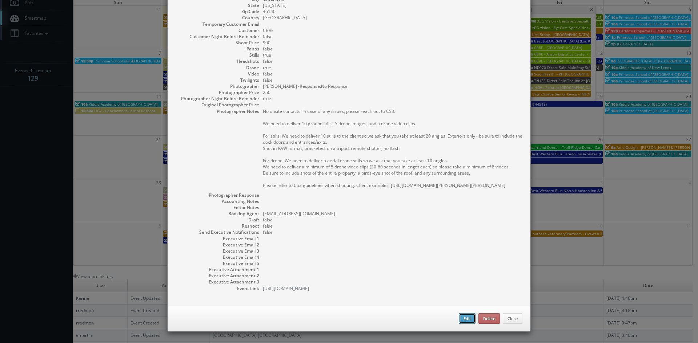
type input "900"
checkbox input "true"
type input "[DATE]"
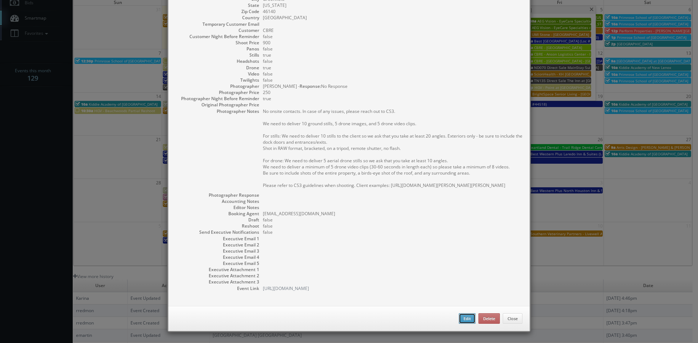
type input "10:00am"
checkbox input "true"
type textarea "No onsite contacts. In case of any issues, please reach out to CS3. We need to …"
select select "[US_STATE]"
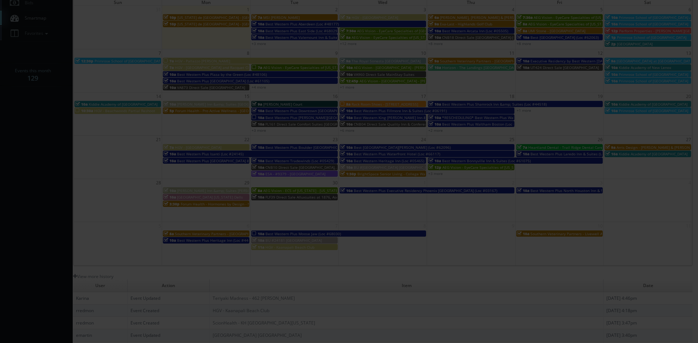
type input "900"
type input "250"
select select "[EMAIL_ADDRESS][DOMAIN_NAME]"
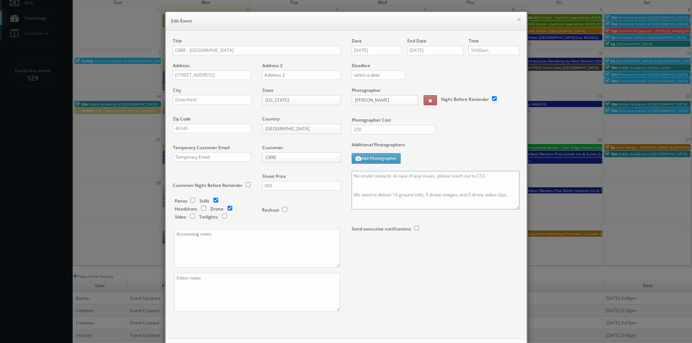
click at [352, 177] on textarea "No onsite contacts. In case of any issues, please reach out to CS3. We need to …" at bounding box center [436, 190] width 168 height 39
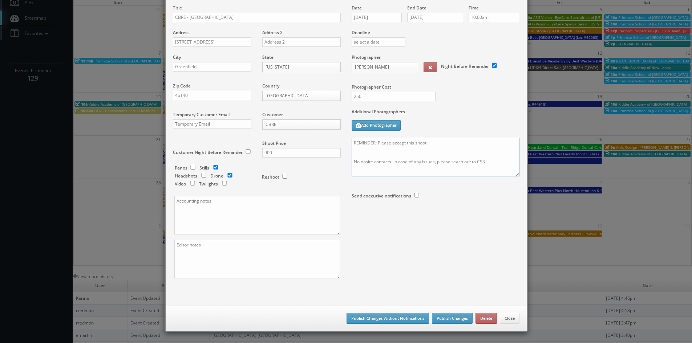
type textarea "REMINDER: Please accept this shoot! No onsite contacts. In case of any issues, …"
click at [457, 318] on button "Publish Changes" at bounding box center [452, 318] width 41 height 11
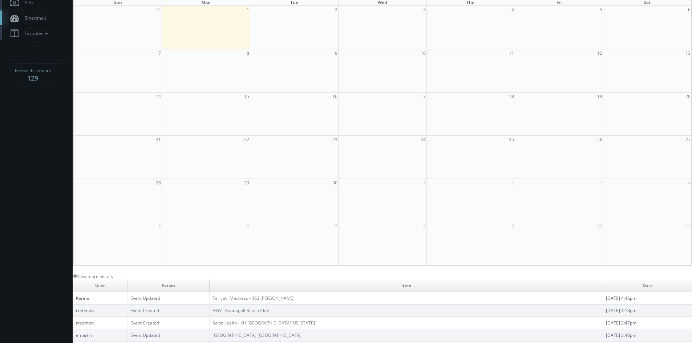
scroll to position [0, 0]
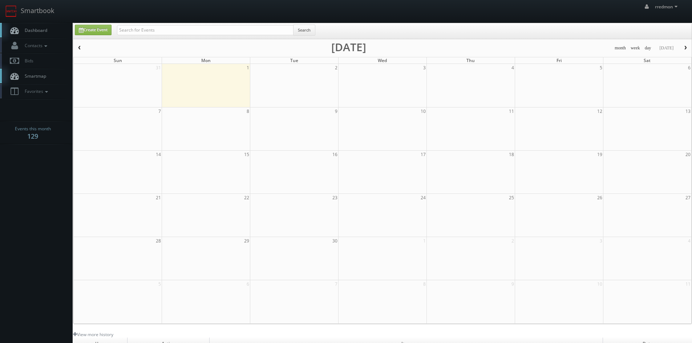
drag, startPoint x: 51, startPoint y: 32, endPoint x: 54, endPoint y: 32, distance: 3.7
click at [51, 32] on link "Dashboard" at bounding box center [36, 30] width 73 height 15
